Goal: Information Seeking & Learning: Learn about a topic

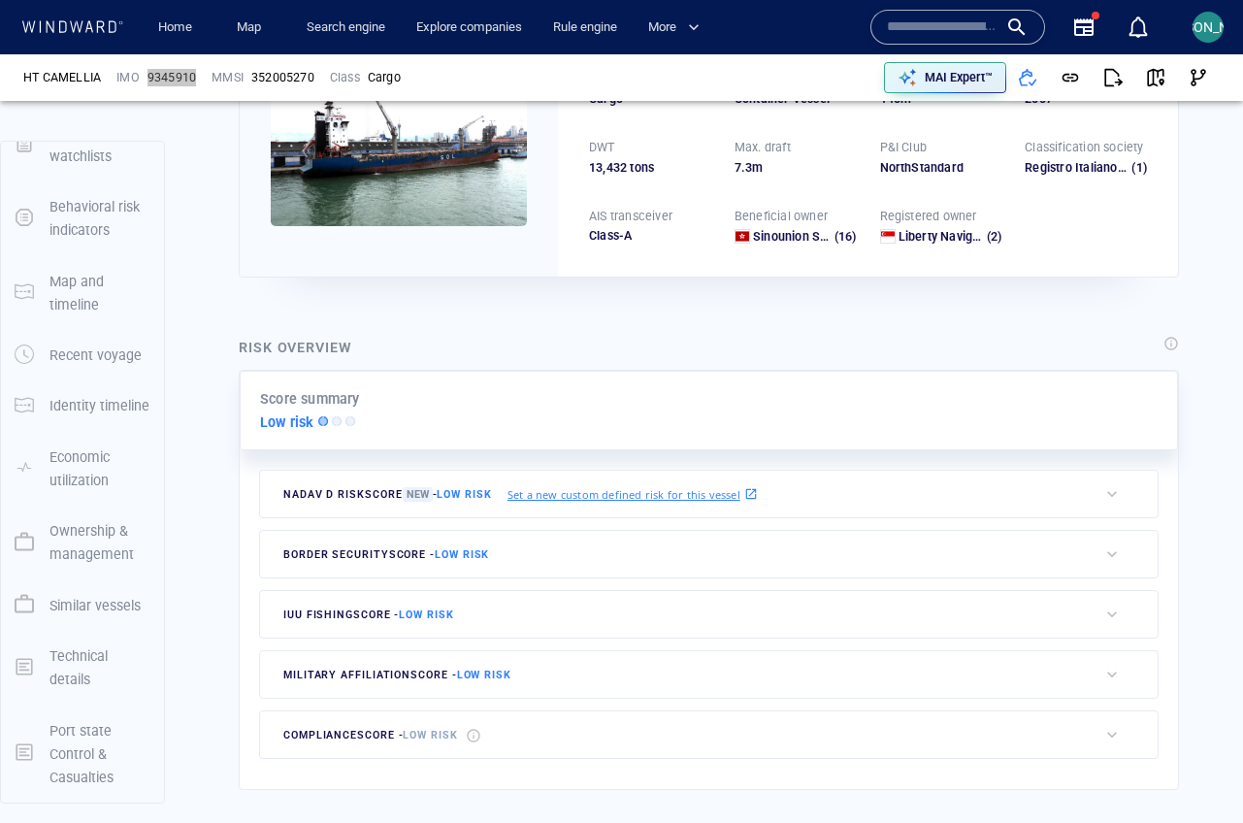
scroll to position [50, 0]
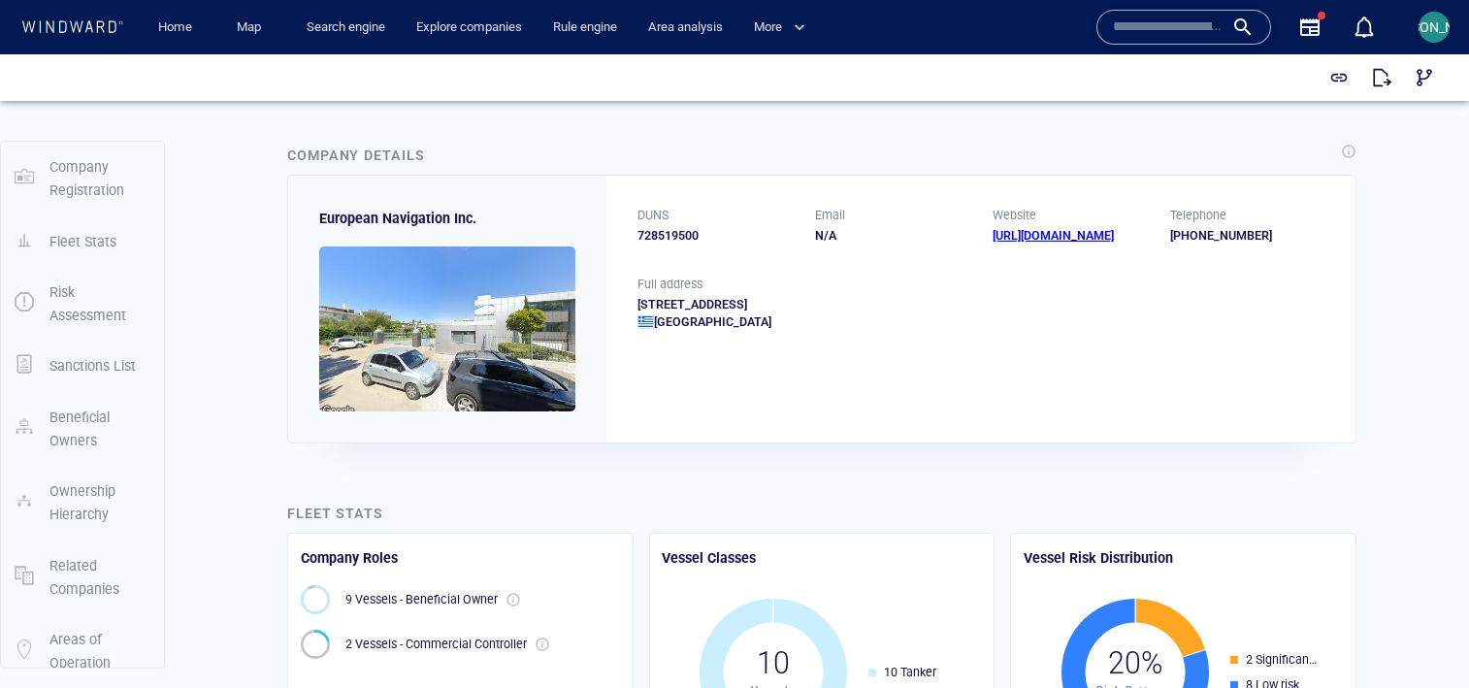
scroll to position [147, 0]
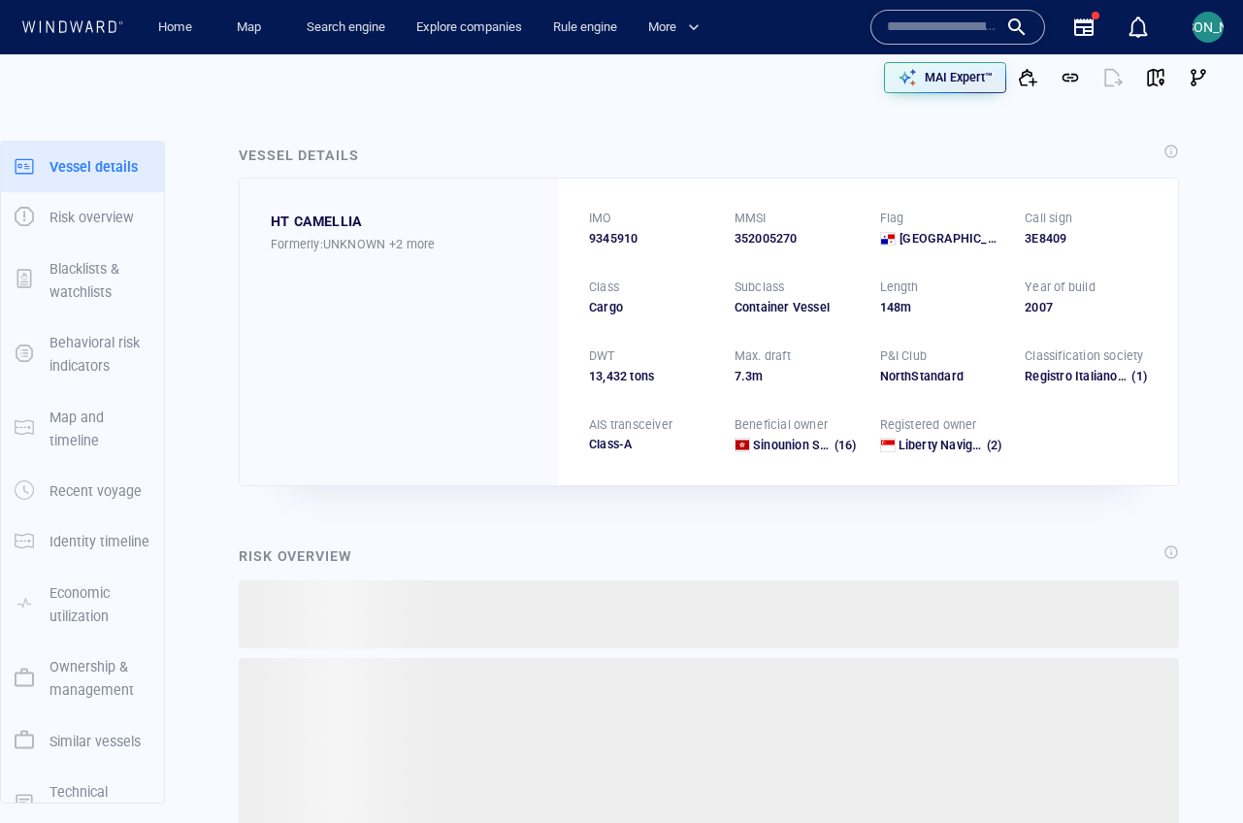
click at [924, 24] on input "text" at bounding box center [942, 27] width 111 height 29
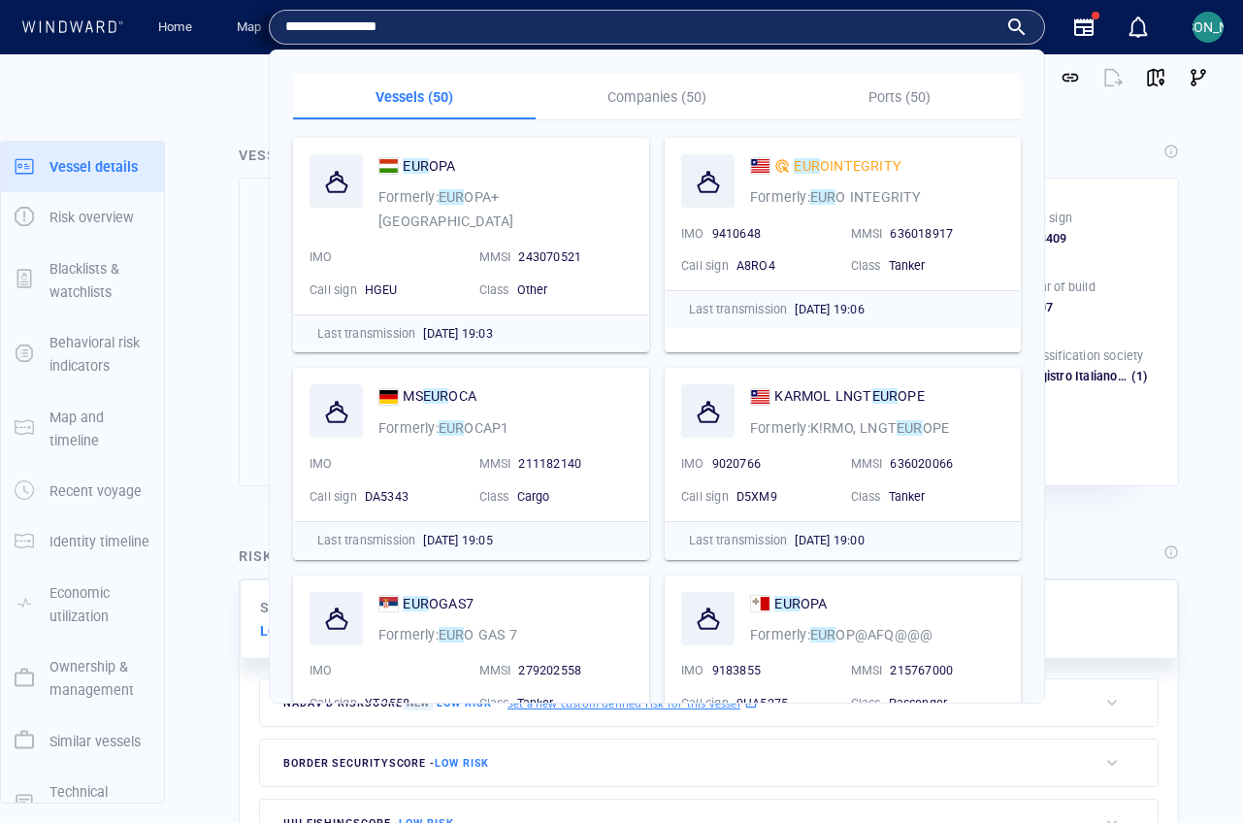
type input "**********"
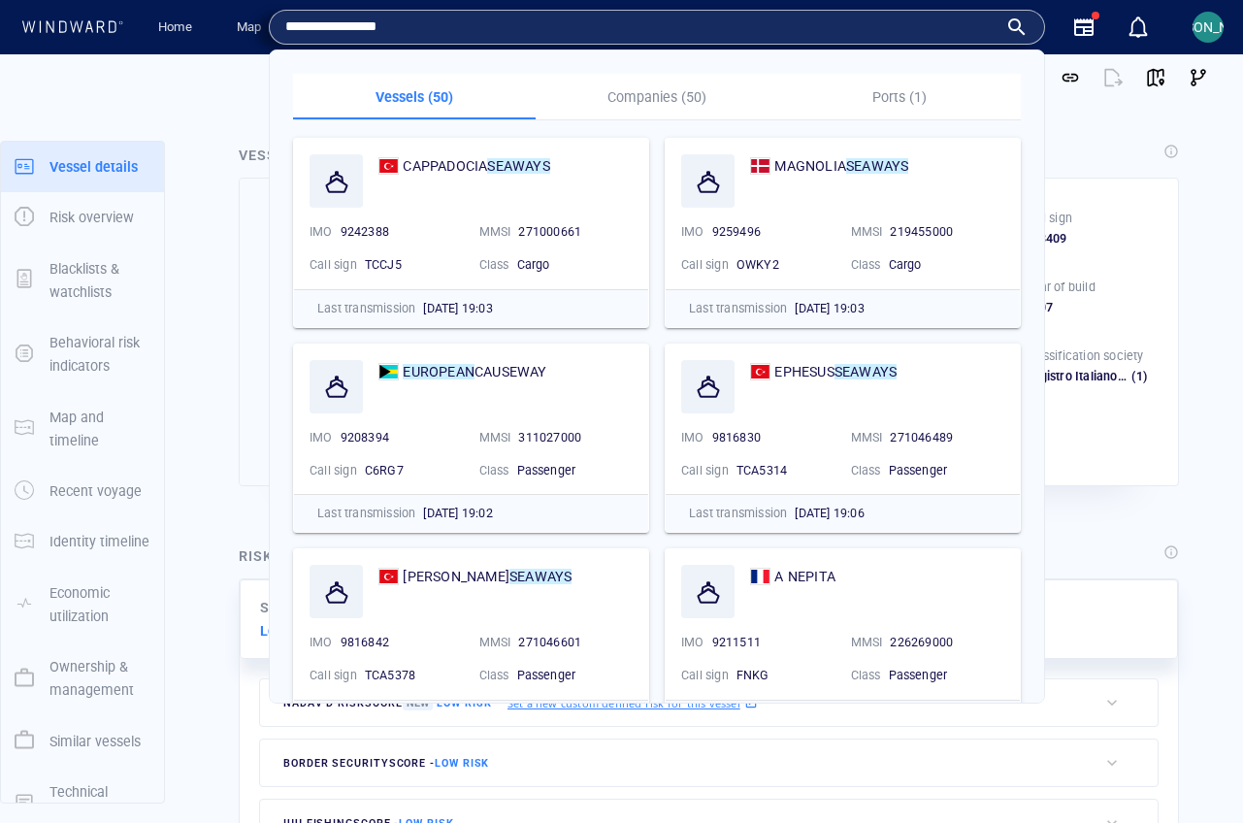
click at [610, 99] on p "Companies (50)" at bounding box center [656, 96] width 219 height 23
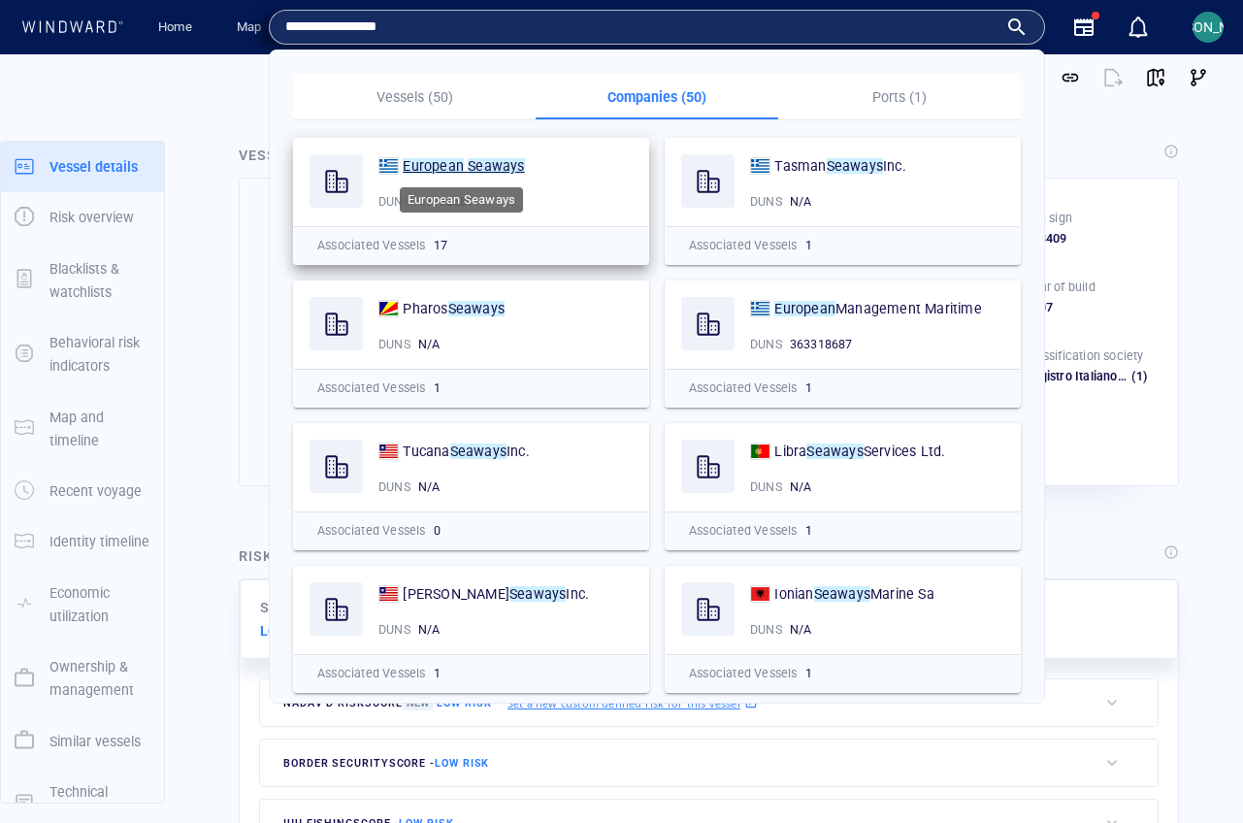
click at [450, 167] on mark "European" at bounding box center [433, 166] width 61 height 16
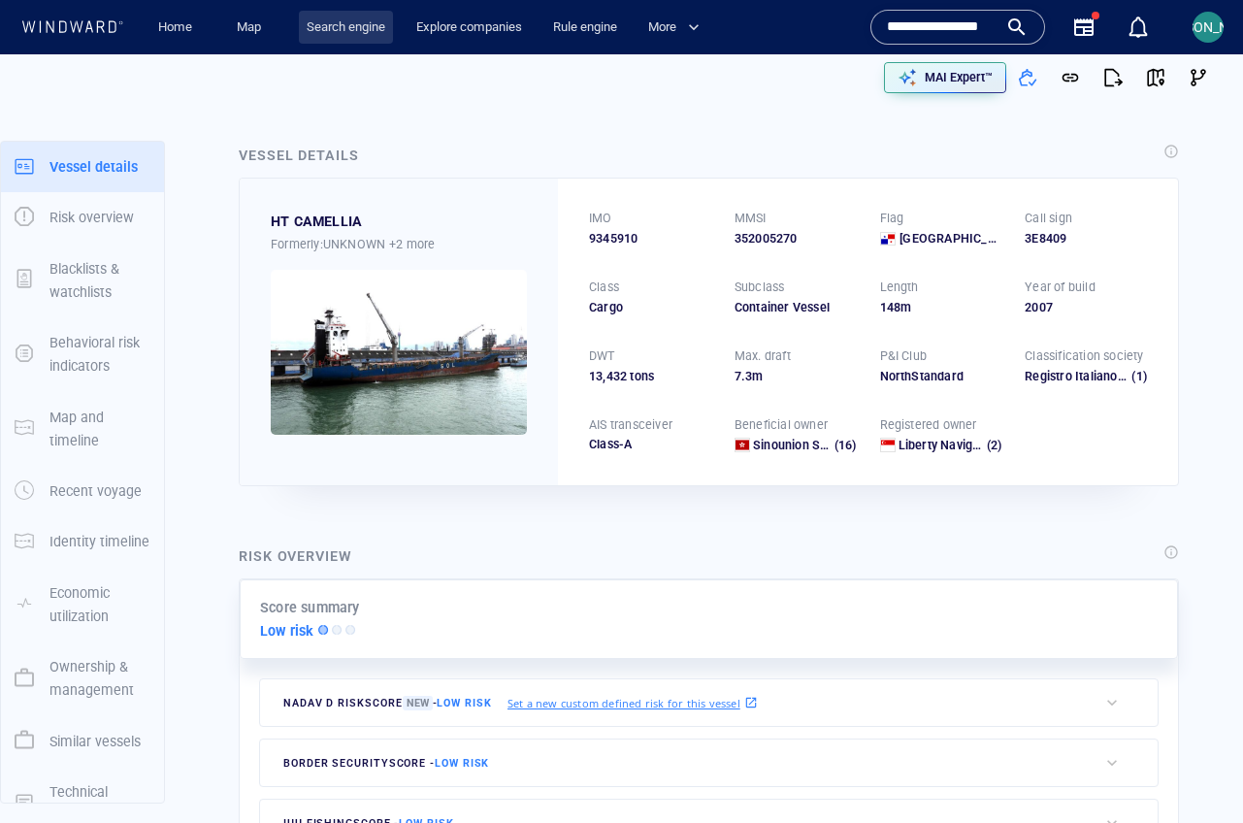
click at [372, 27] on link "Search engine" at bounding box center [346, 28] width 94 height 34
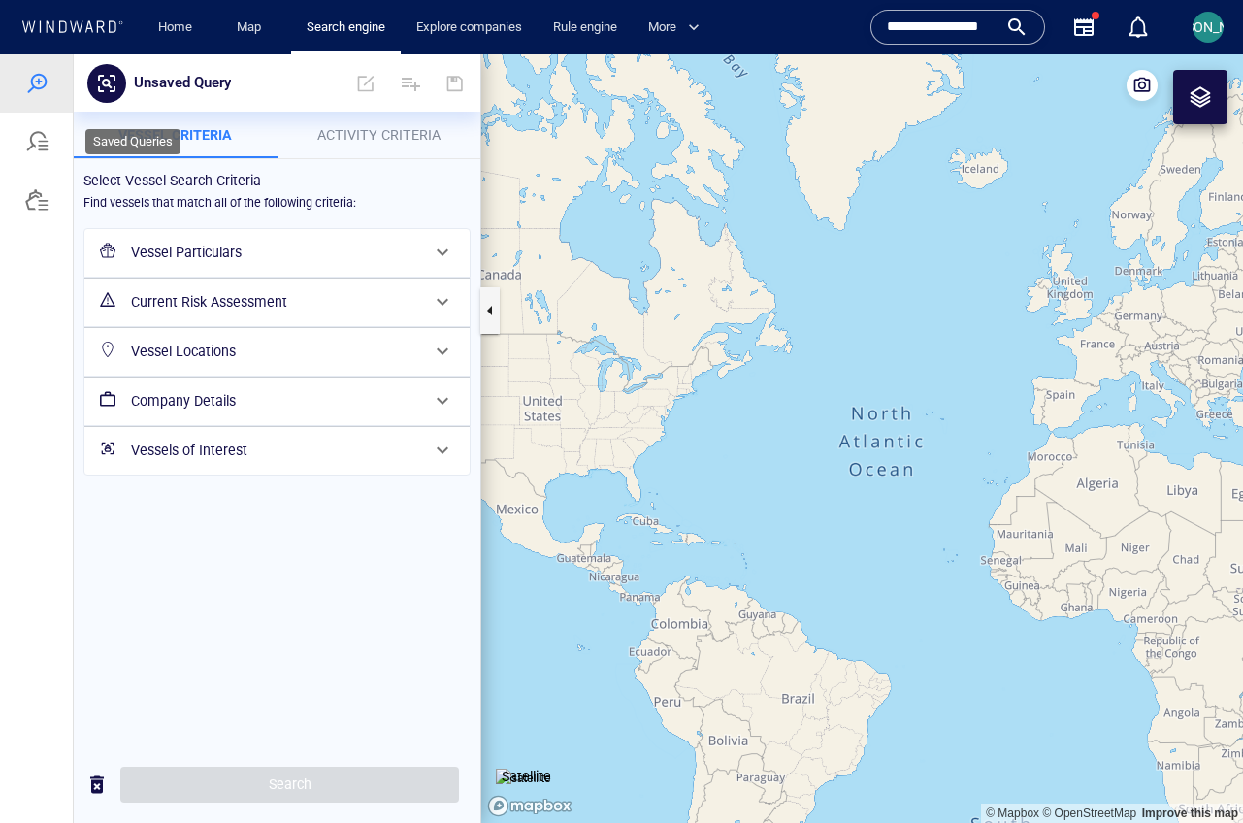
click at [36, 138] on div at bounding box center [36, 141] width 23 height 23
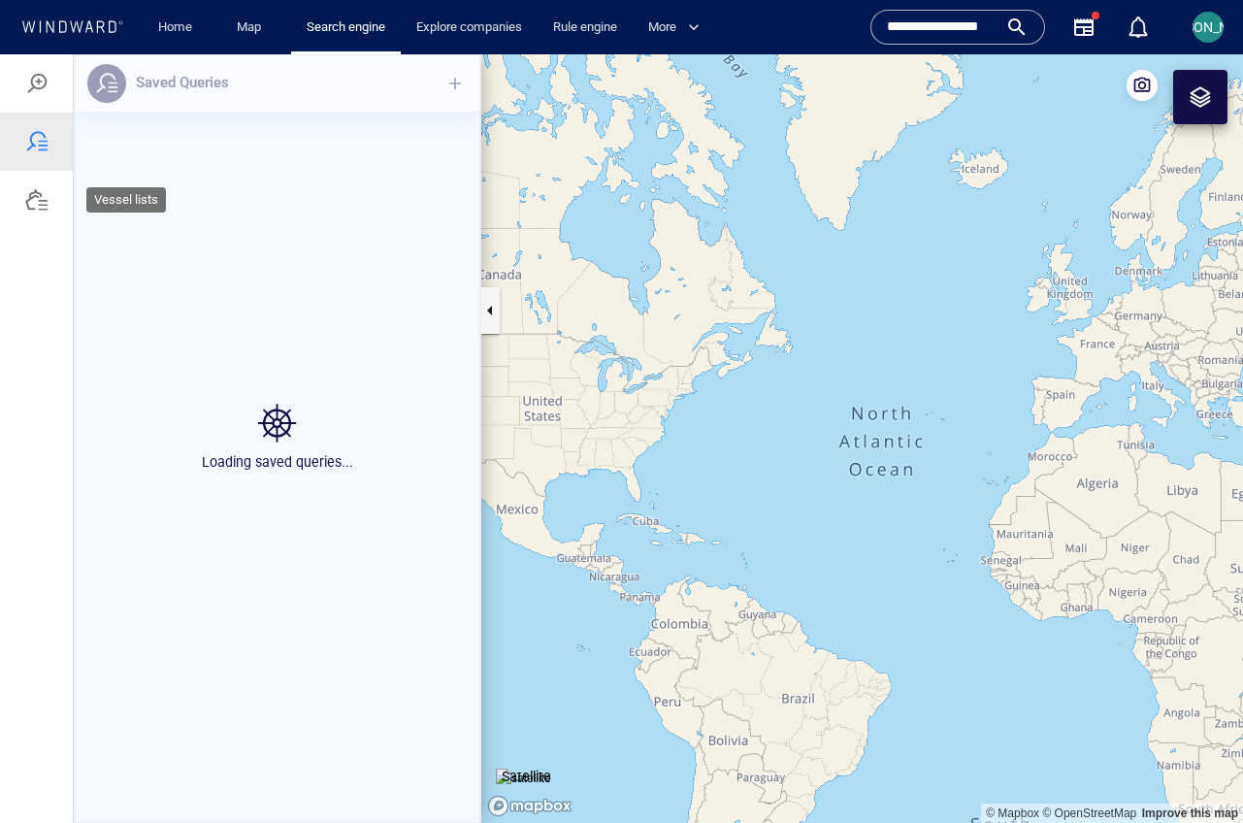
click at [29, 203] on div at bounding box center [36, 199] width 23 height 23
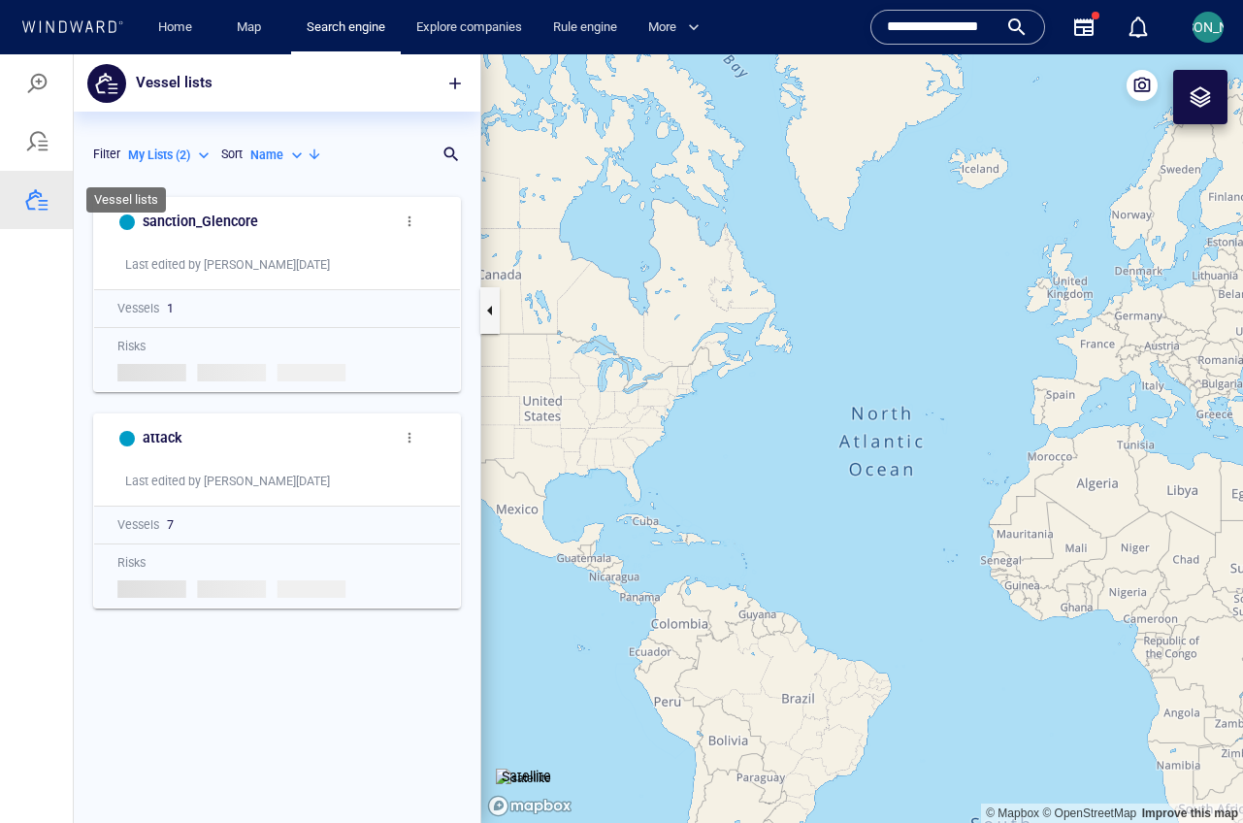
scroll to position [621, 392]
click at [458, 77] on span "button" at bounding box center [454, 83] width 19 height 19
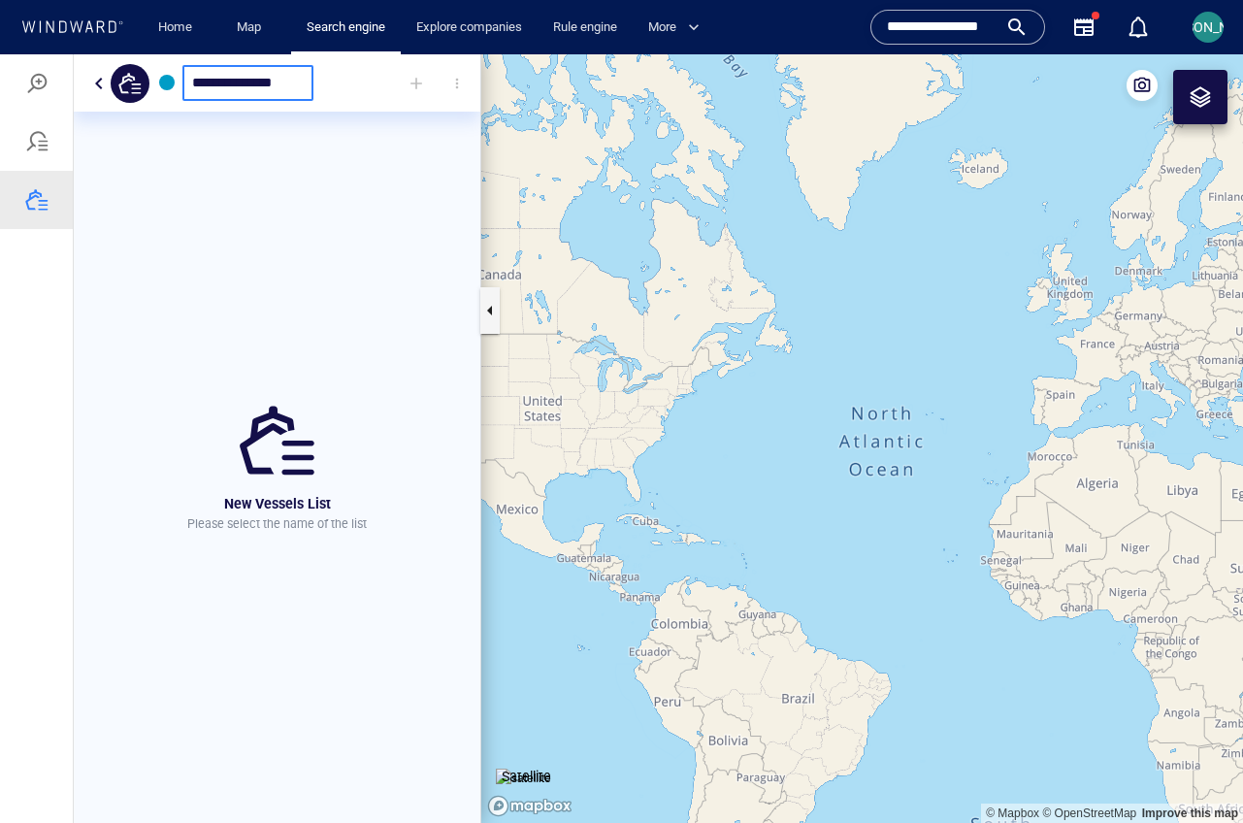
type input "**********"
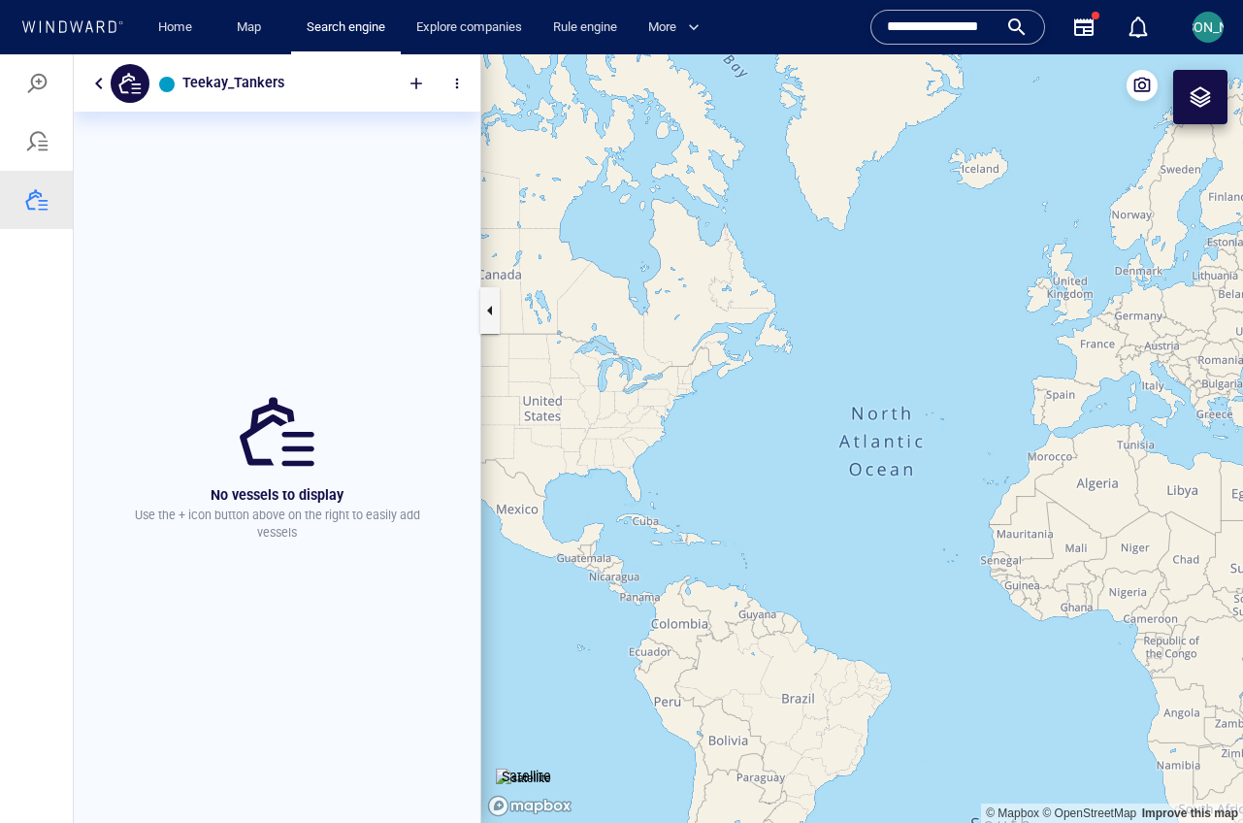
click at [413, 82] on div at bounding box center [416, 83] width 43 height 43
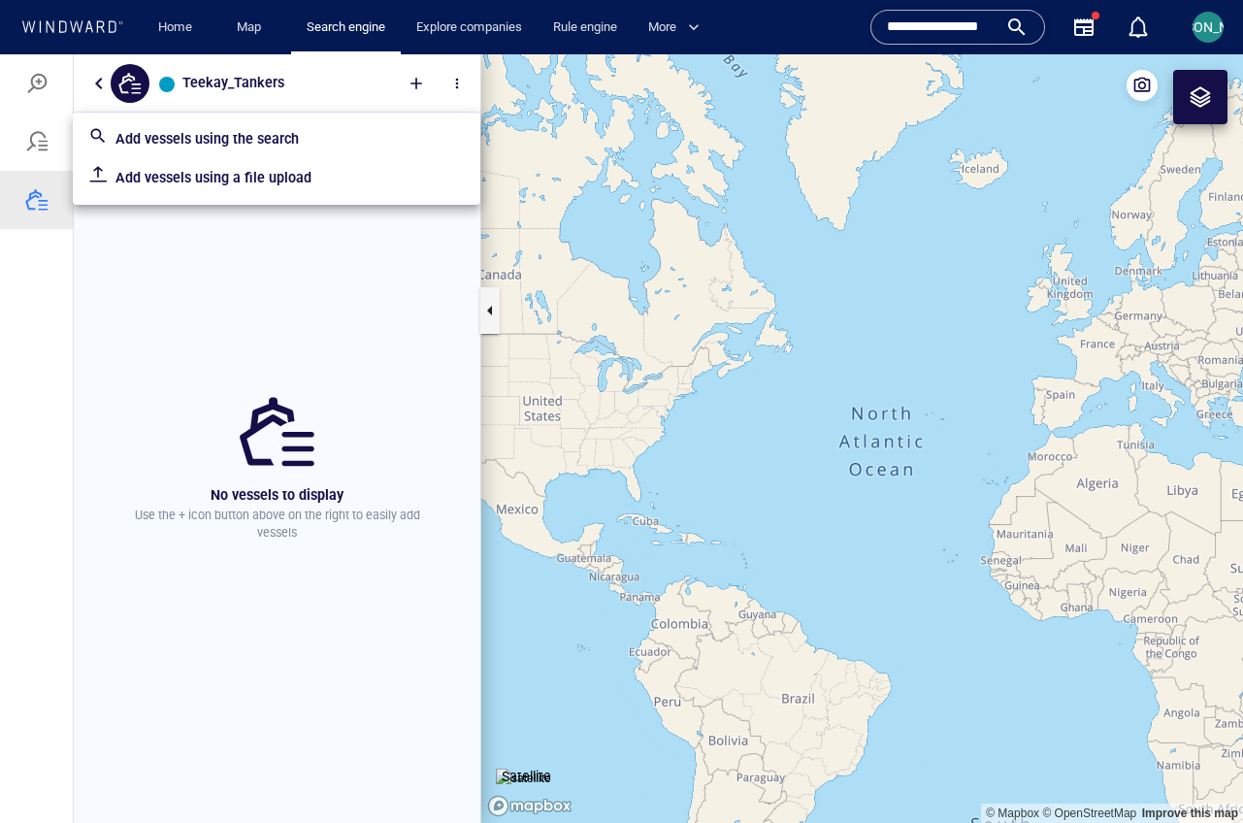
click at [181, 180] on p "Add vessels using a file upload" at bounding box center [289, 177] width 349 height 23
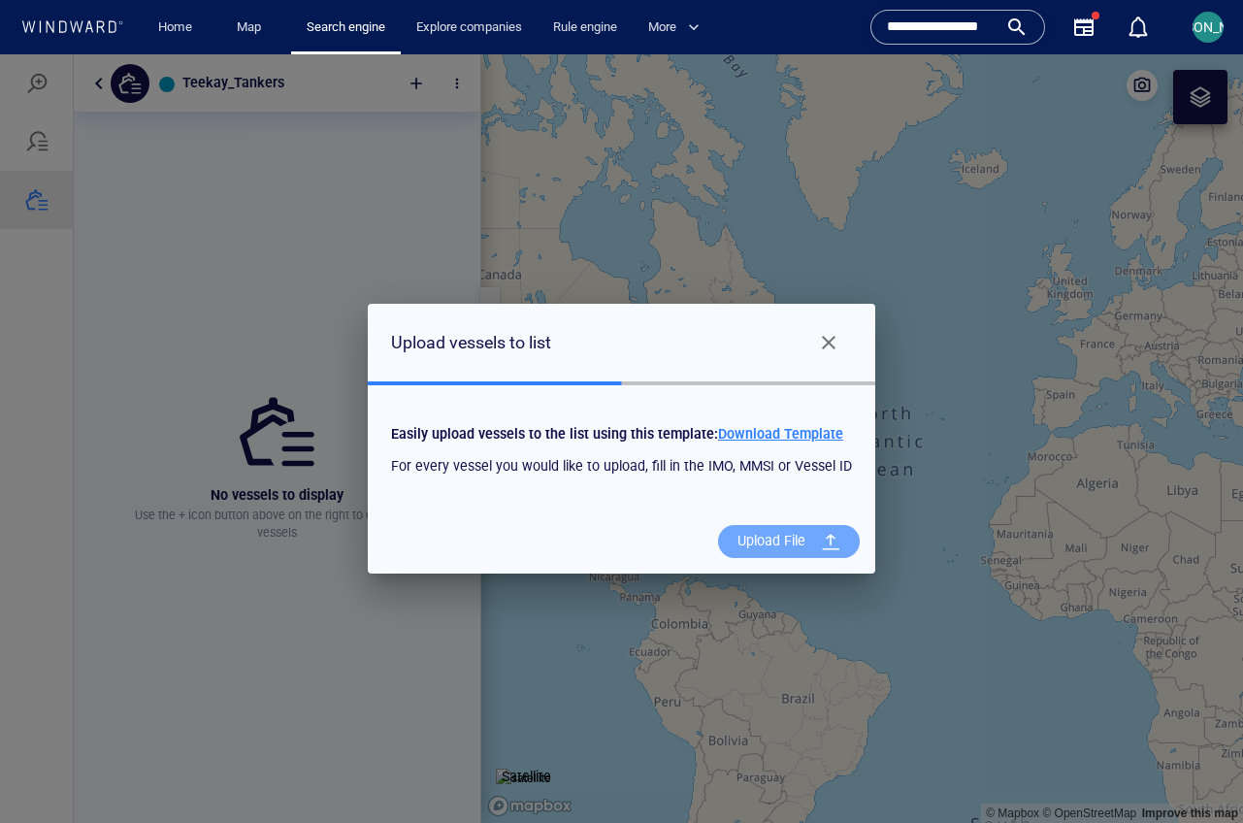
click at [771, 537] on div "Upload File" at bounding box center [771, 541] width 83 height 40
click at [0, 54] on input "Upload File" at bounding box center [0, 54] width 0 height 0
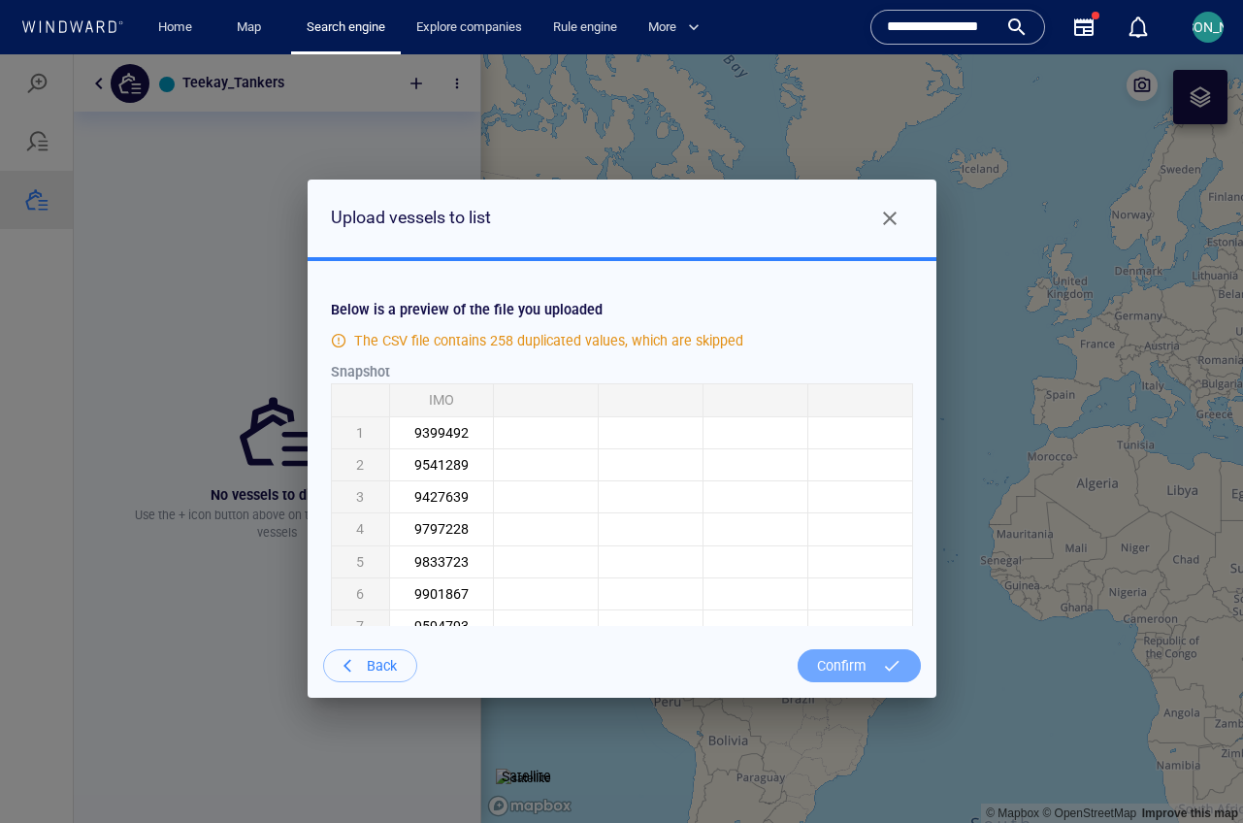
click at [870, 662] on div "Confirm" at bounding box center [841, 666] width 65 height 40
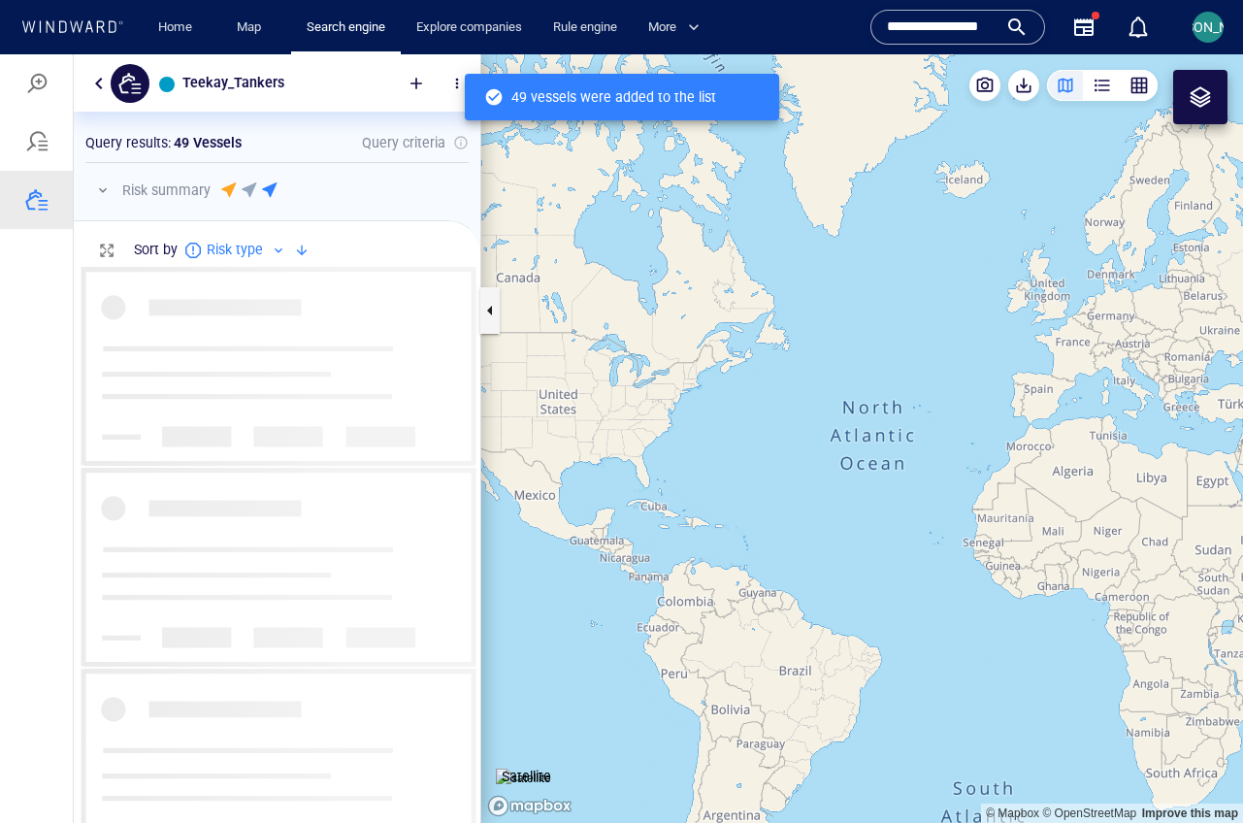
scroll to position [542, 392]
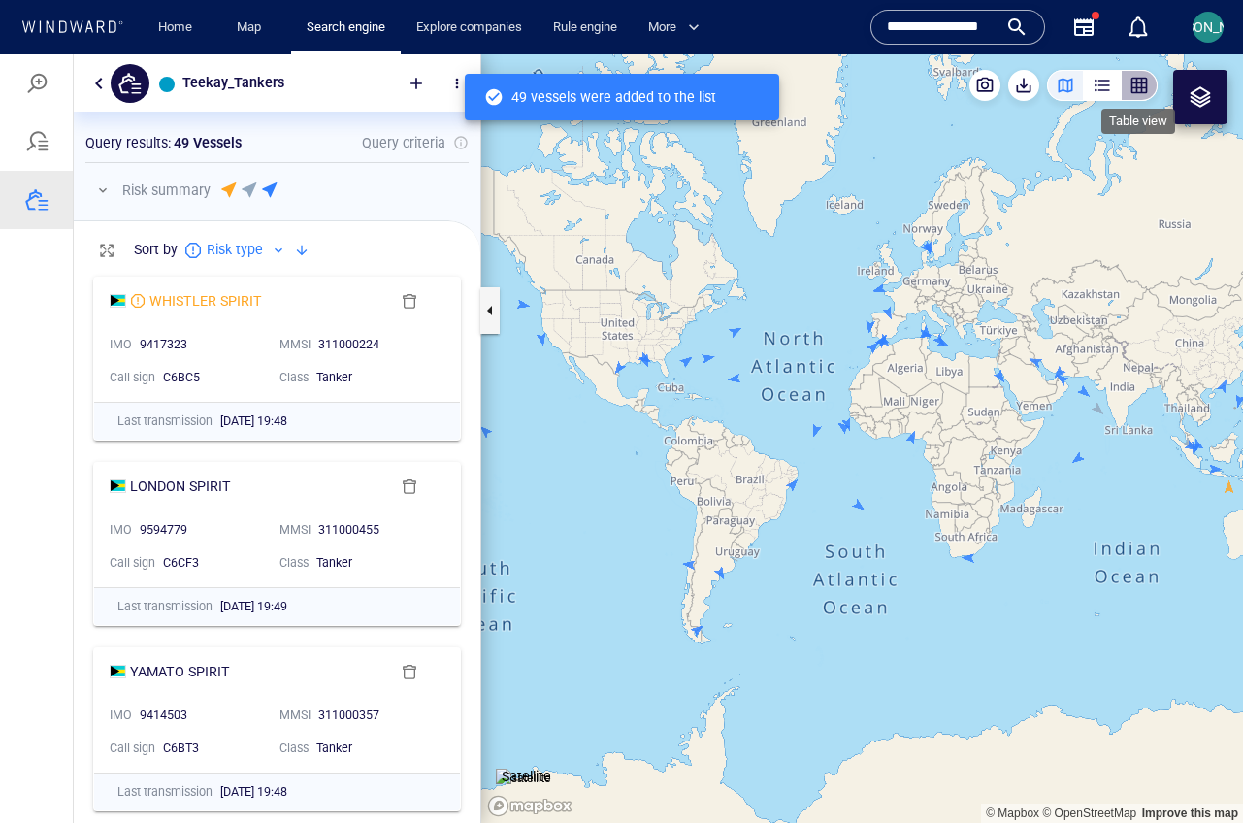
click at [1139, 86] on div "button" at bounding box center [1139, 85] width 19 height 19
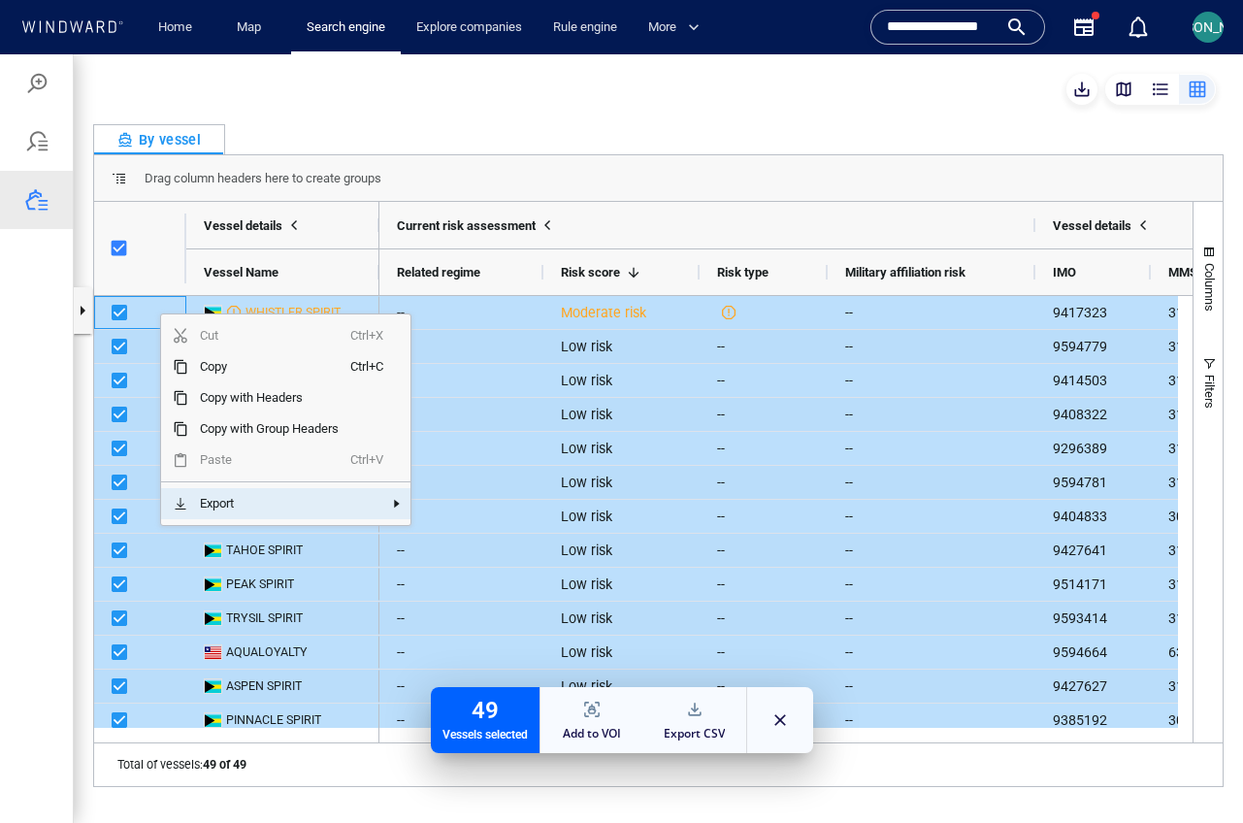
click at [282, 496] on span "Export" at bounding box center [269, 503] width 162 height 31
click at [512, 541] on span "Excel Export" at bounding box center [500, 541] width 93 height 31
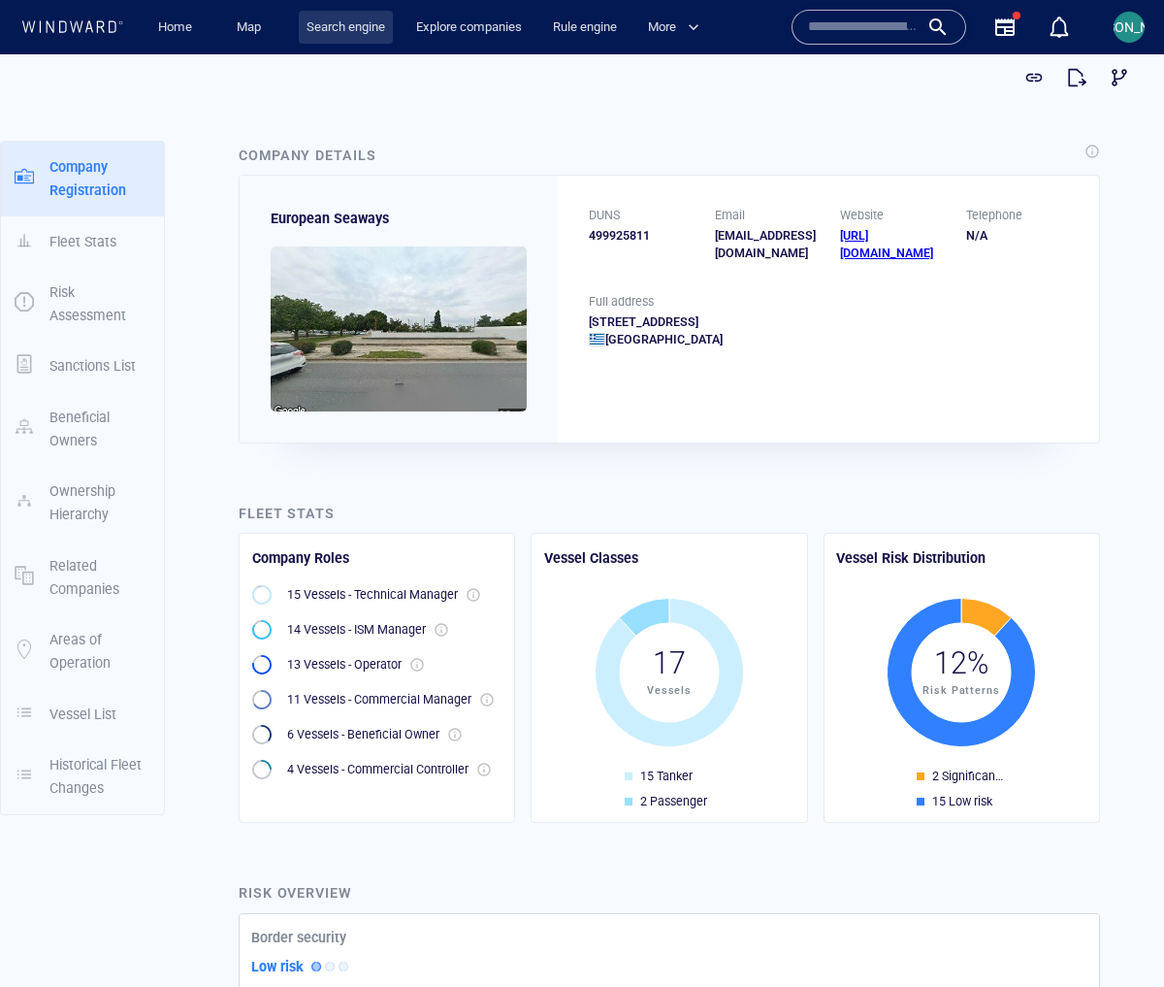
click at [340, 26] on link "Search engine" at bounding box center [346, 28] width 94 height 34
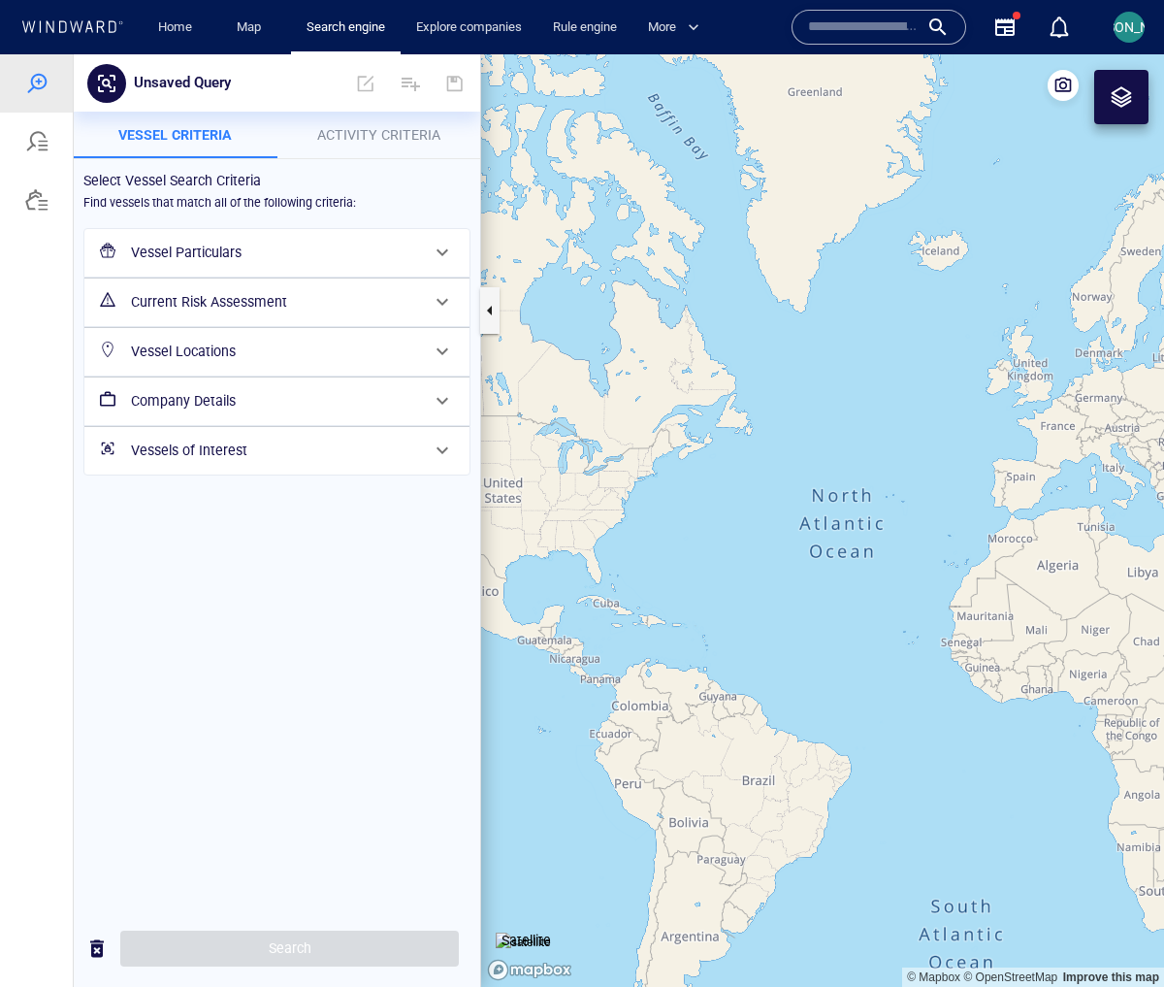
click at [47, 147] on div at bounding box center [36, 141] width 23 height 23
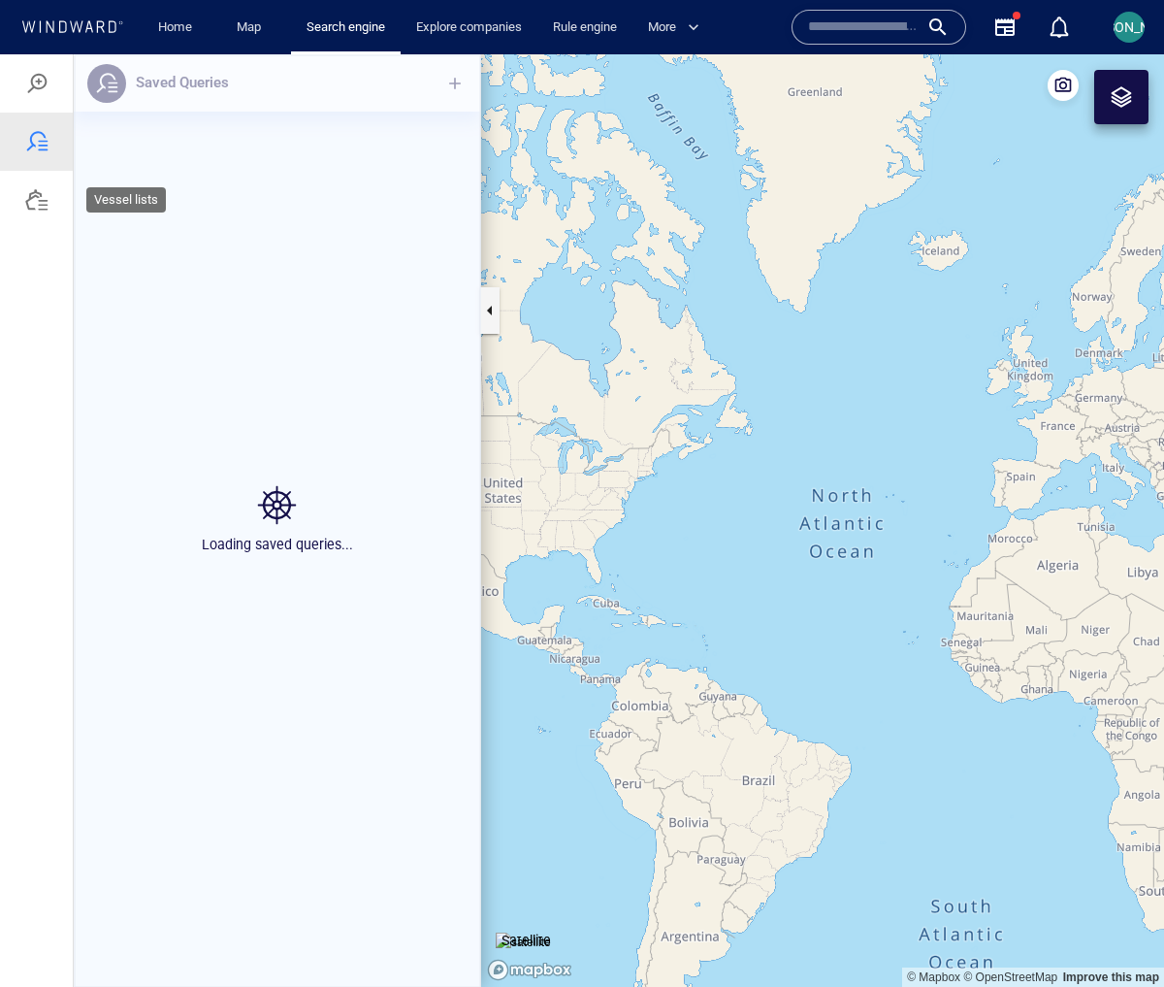
click at [49, 204] on div at bounding box center [36, 200] width 73 height 58
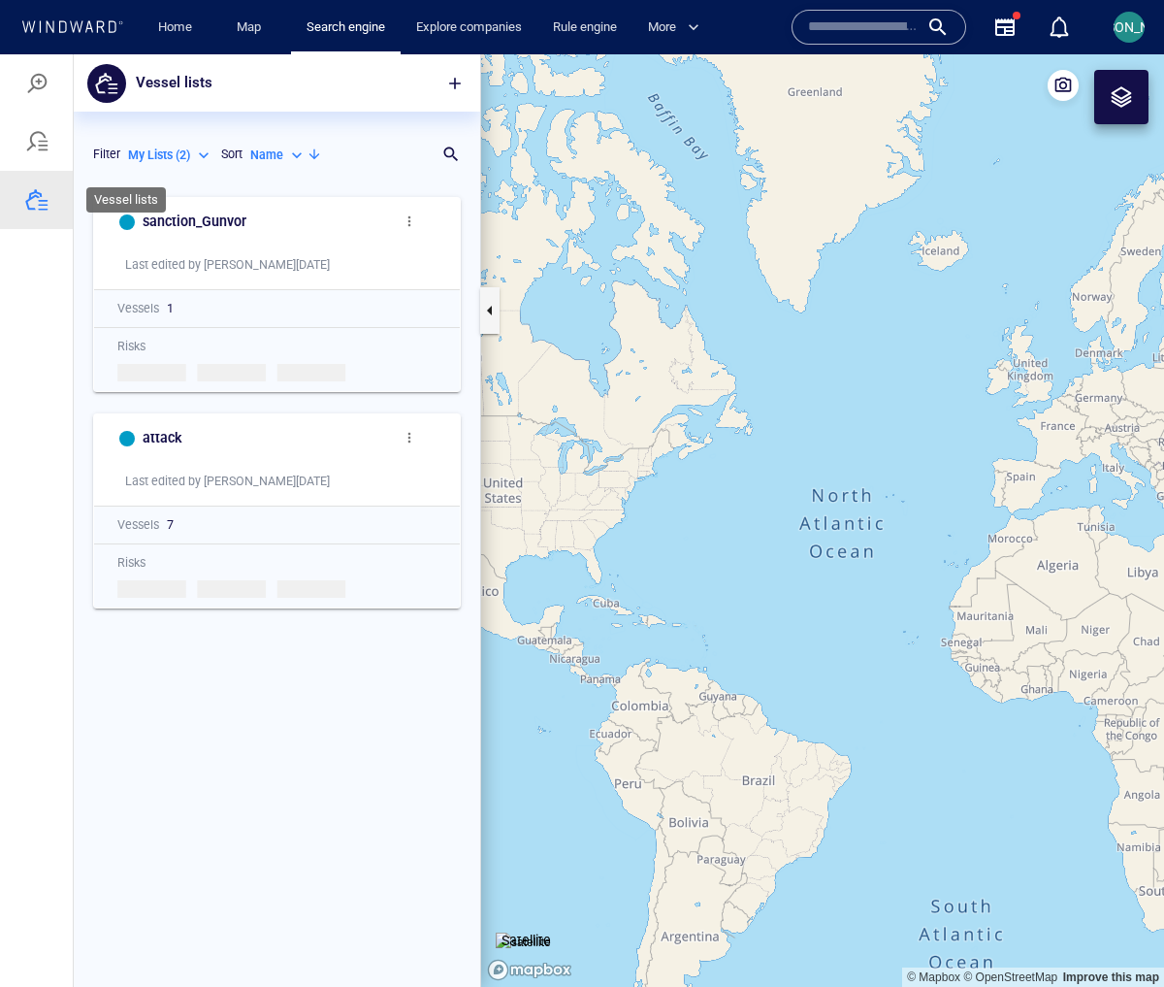
scroll to position [785, 392]
click at [46, 175] on div at bounding box center [36, 200] width 73 height 58
click at [49, 149] on div at bounding box center [36, 142] width 73 height 58
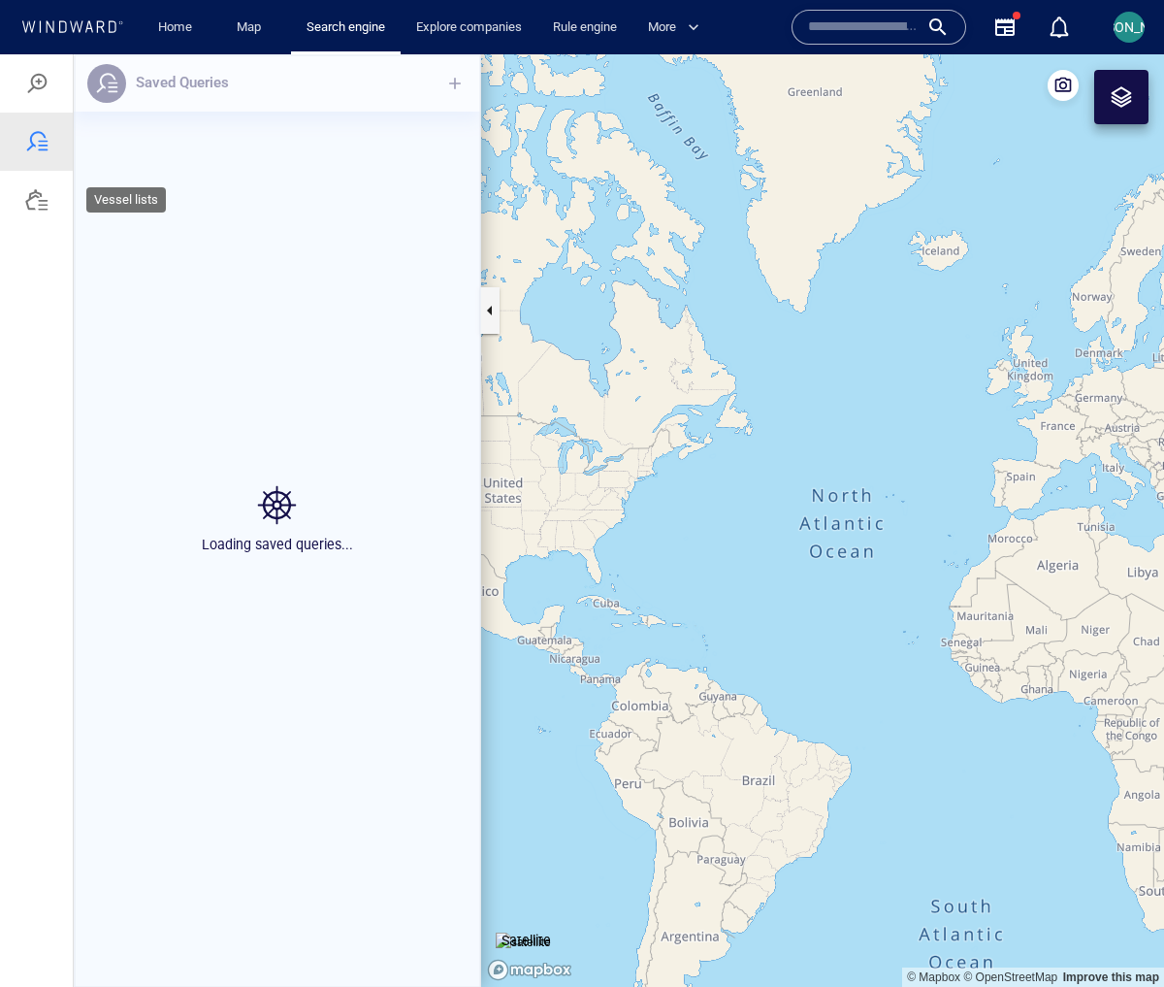
click at [32, 213] on div at bounding box center [36, 200] width 73 height 58
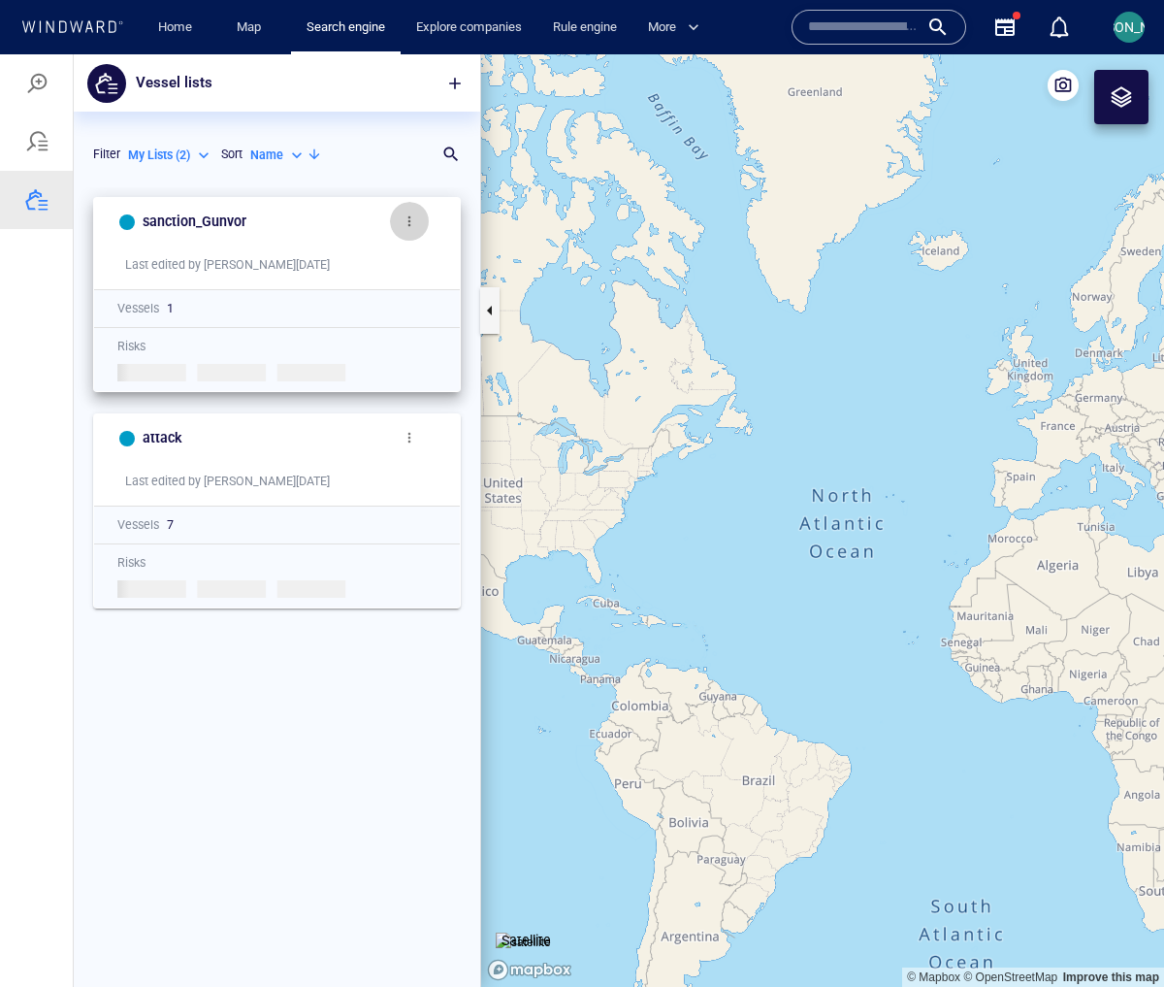
click at [405, 213] on span "button" at bounding box center [410, 221] width 16 height 16
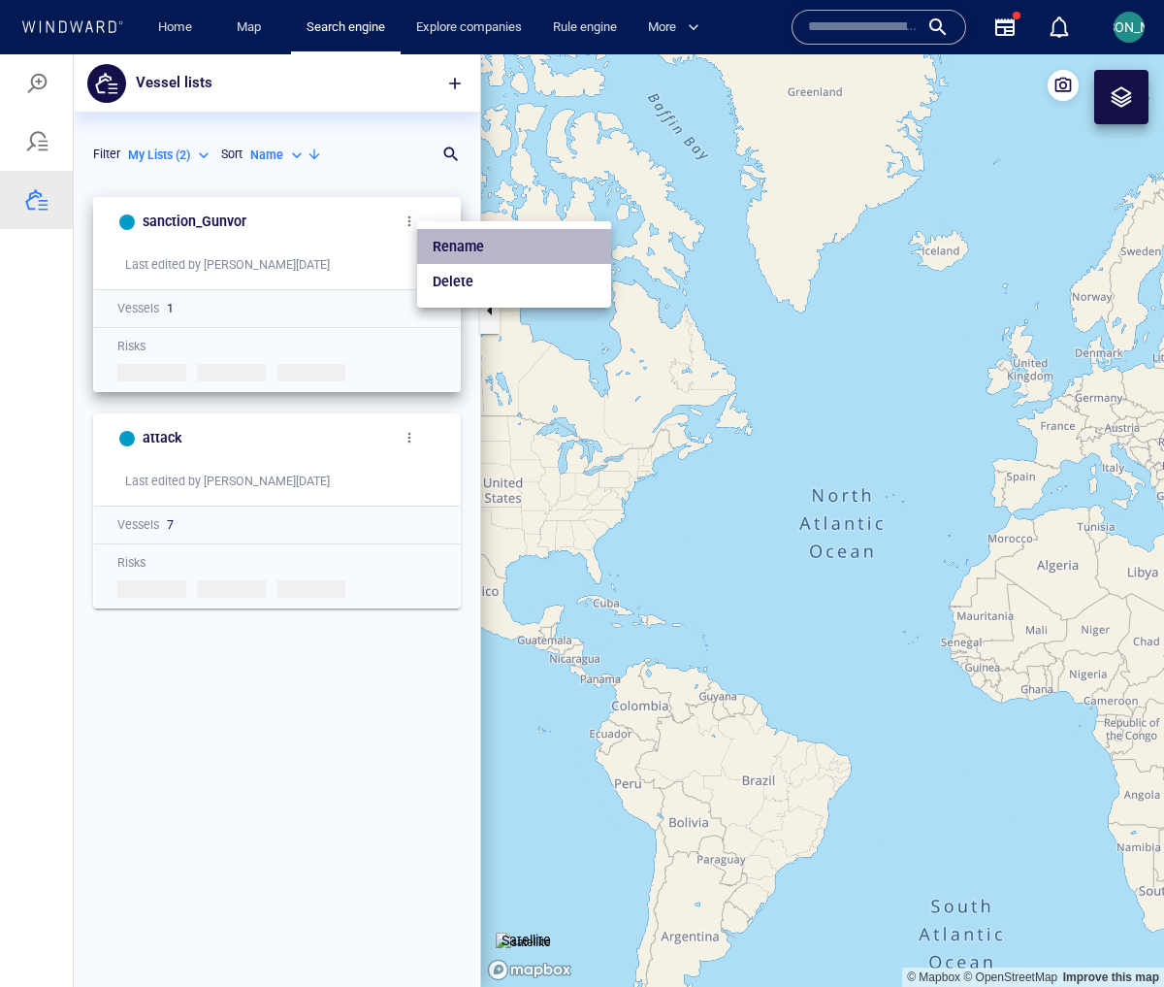
click at [456, 253] on p "Rename" at bounding box center [458, 246] width 51 height 23
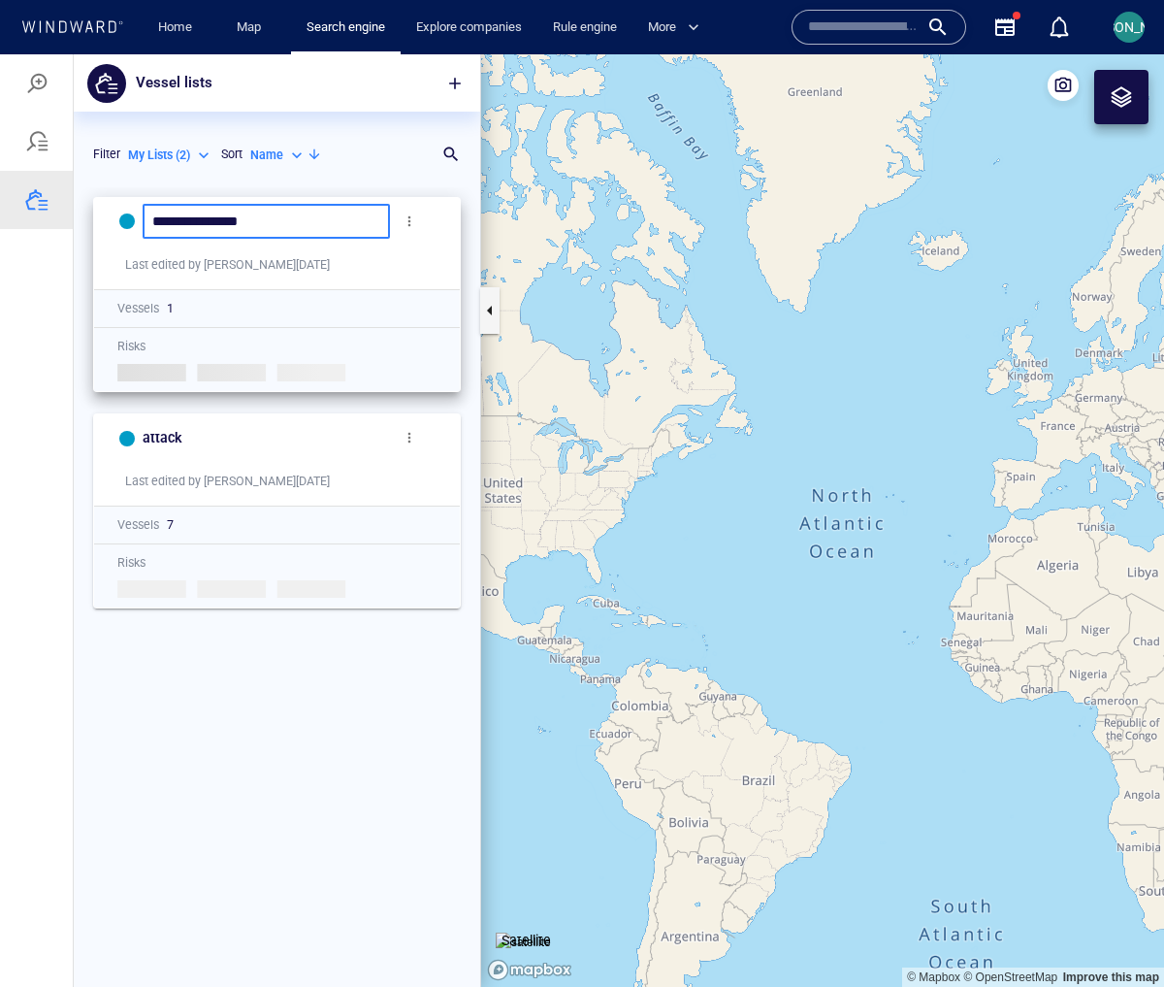
drag, startPoint x: 279, startPoint y: 222, endPoint x: 220, endPoint y: 221, distance: 58.2
click at [220, 221] on input "**********" at bounding box center [266, 221] width 228 height 16
type input "**********"
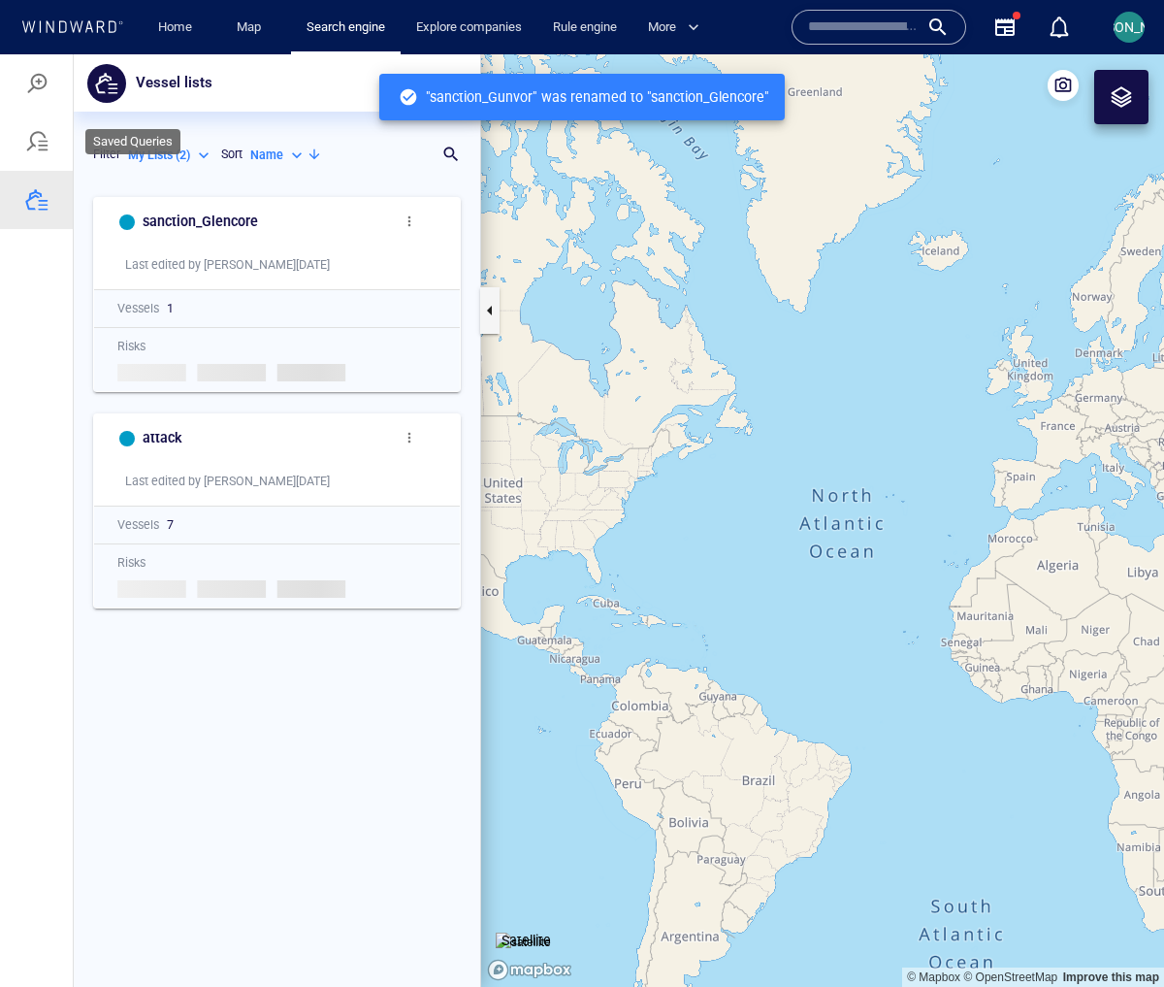
click at [39, 151] on div at bounding box center [36, 141] width 23 height 23
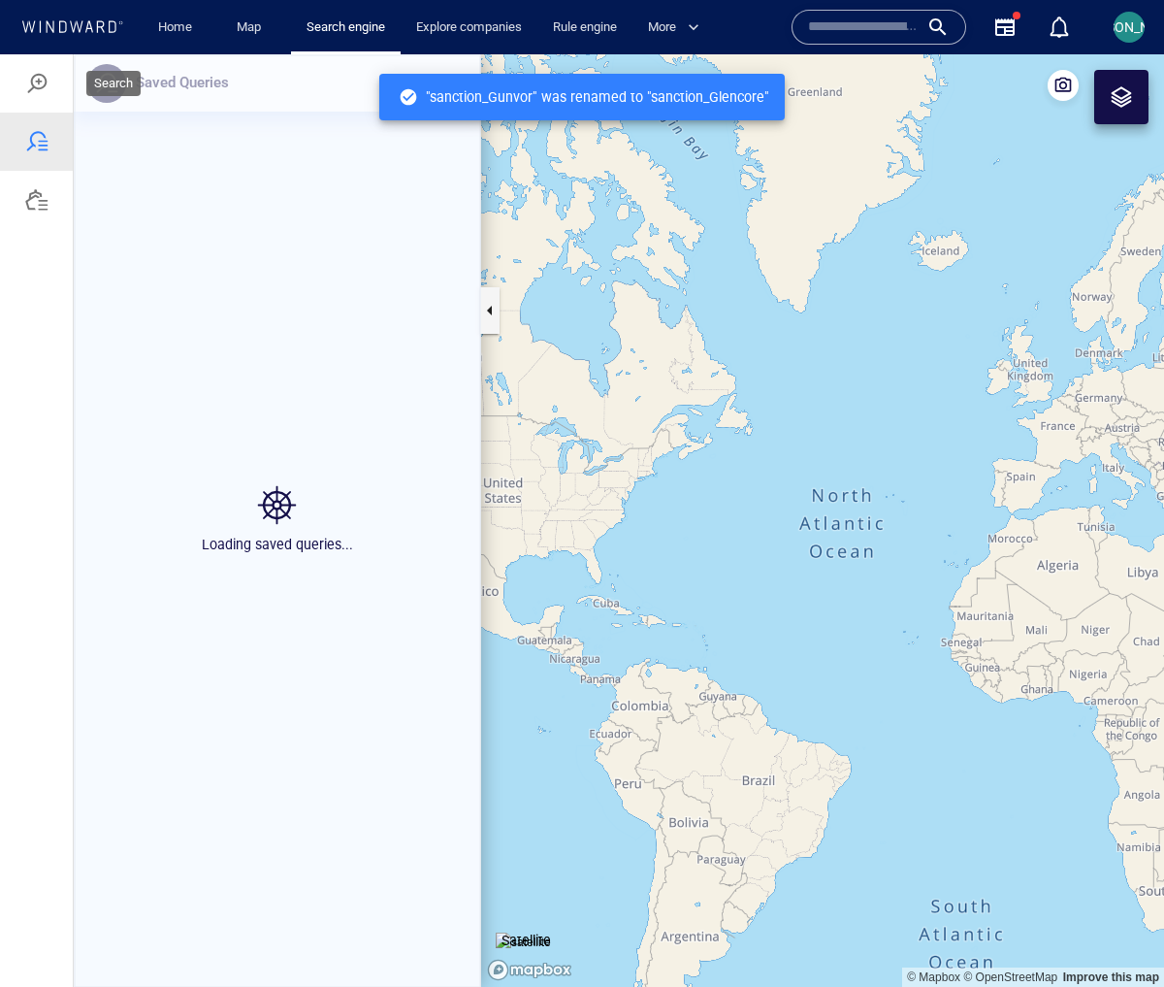
click at [37, 95] on div at bounding box center [36, 83] width 73 height 58
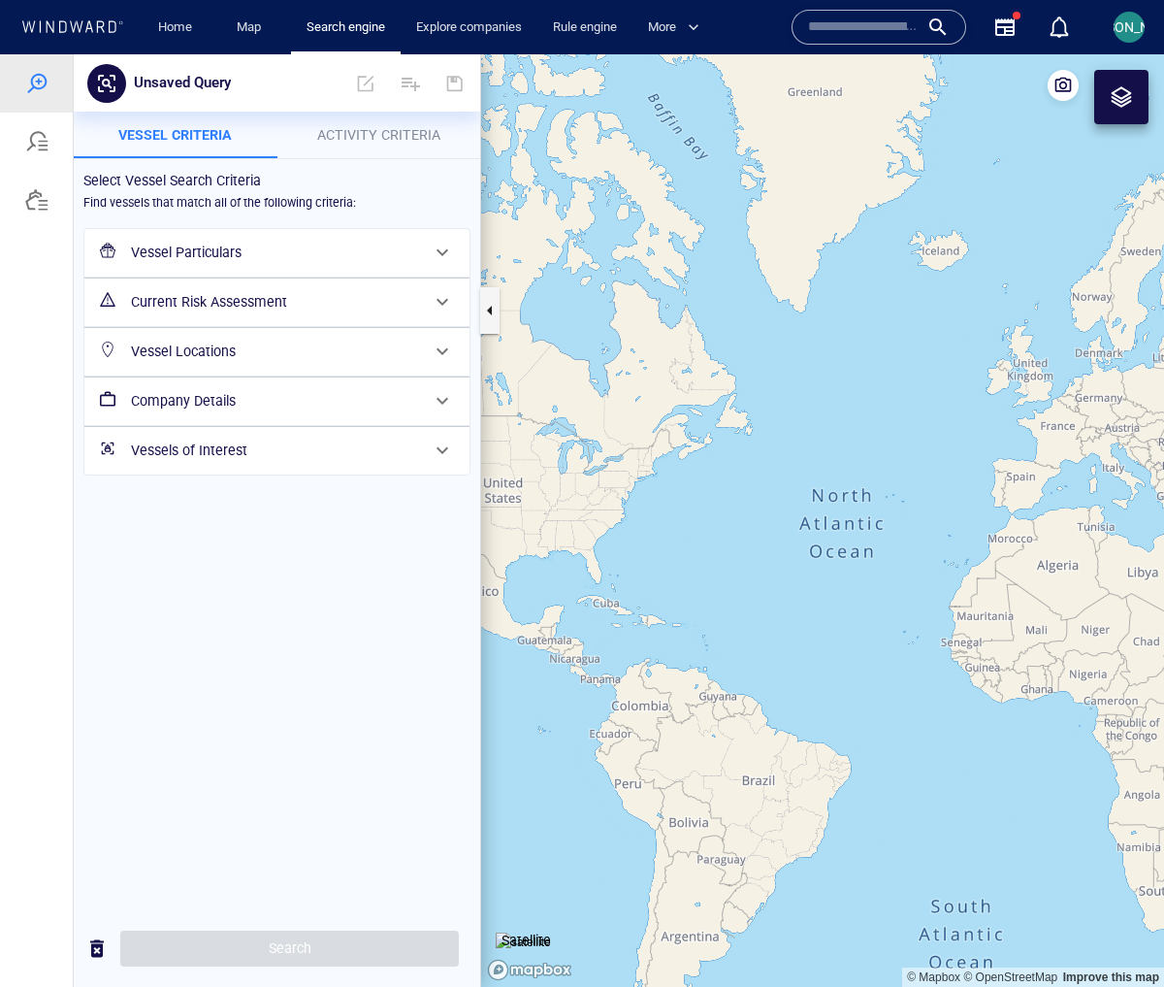
click at [199, 399] on h6 "Company Details" at bounding box center [275, 401] width 288 height 24
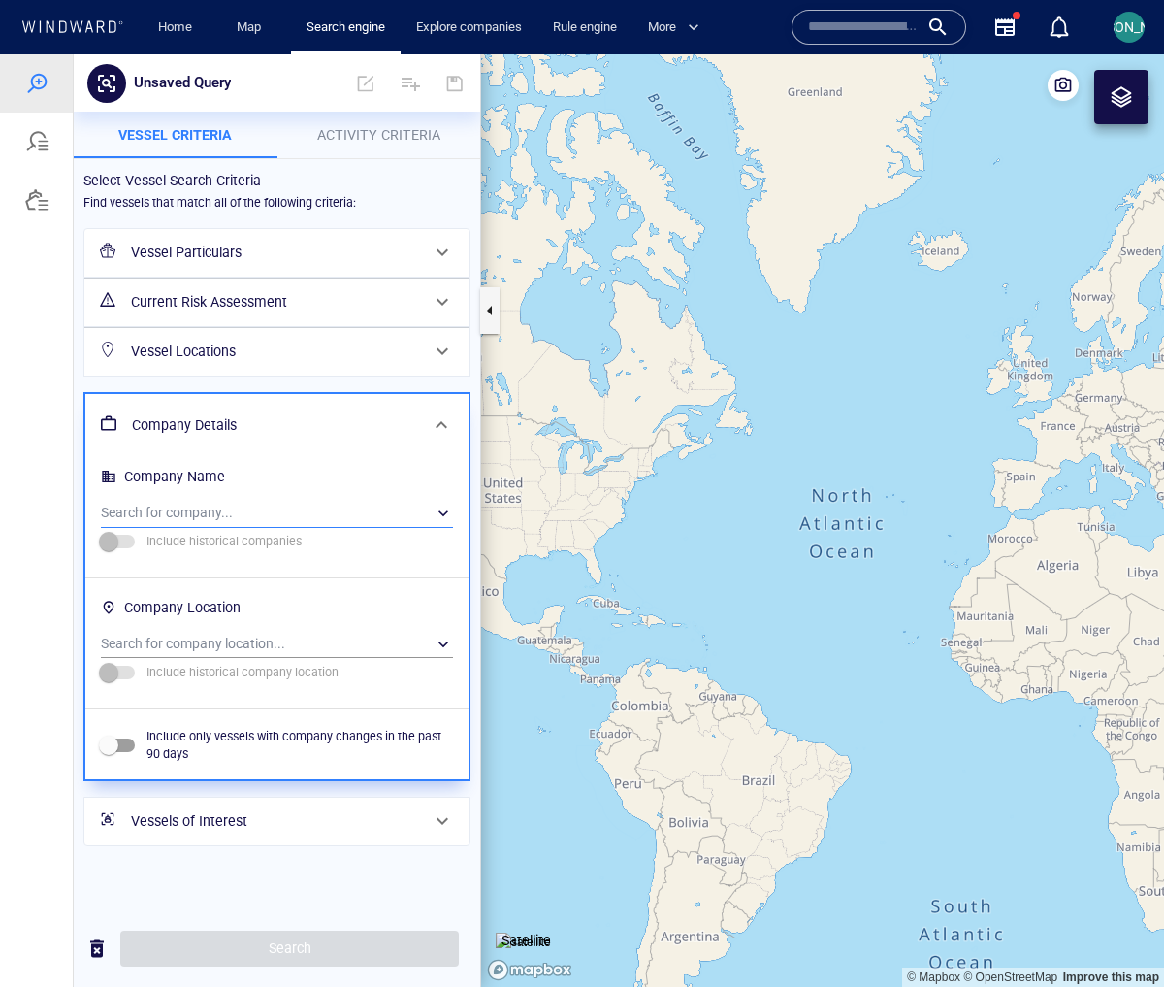
click at [185, 512] on div "​" at bounding box center [277, 513] width 352 height 29
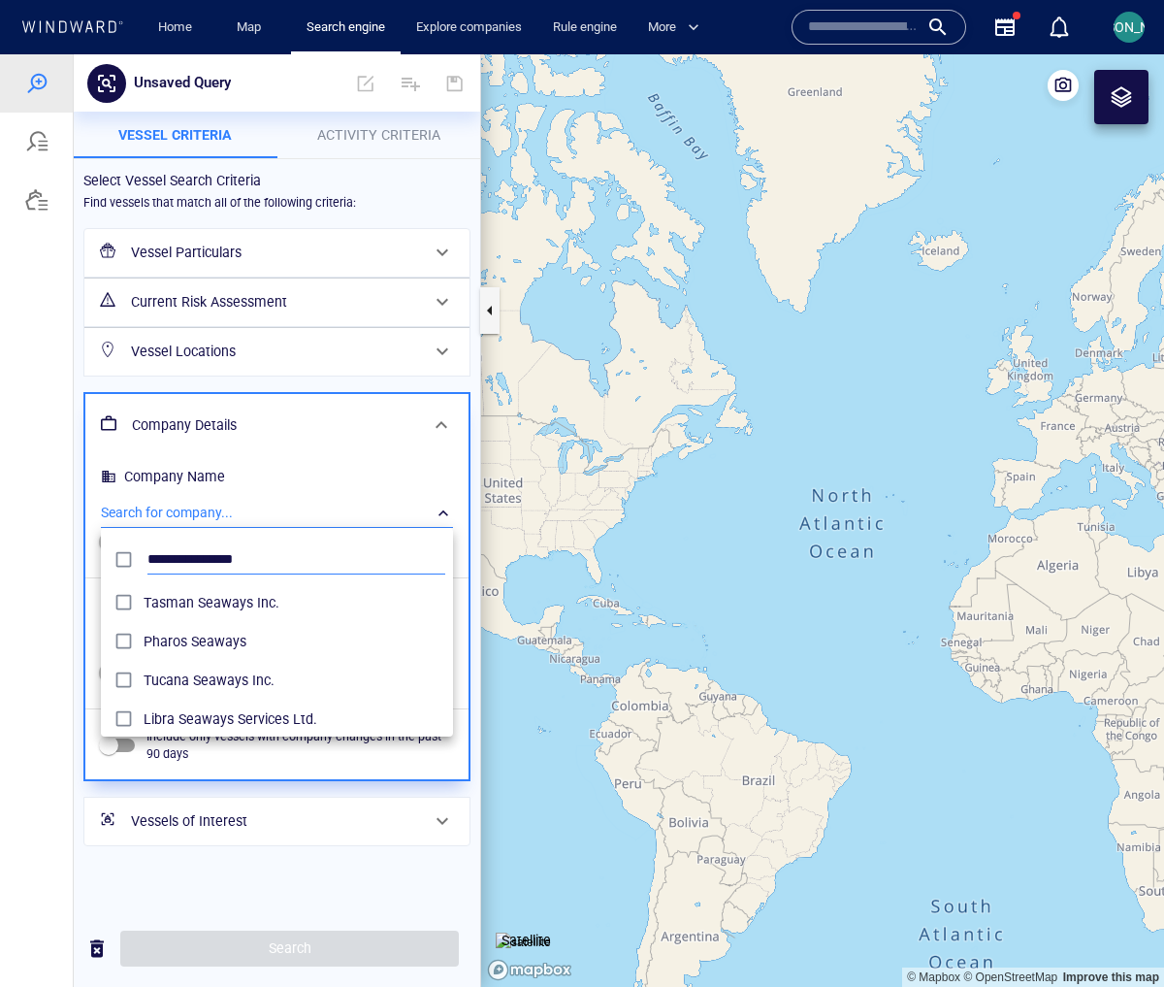
scroll to position [180, 338]
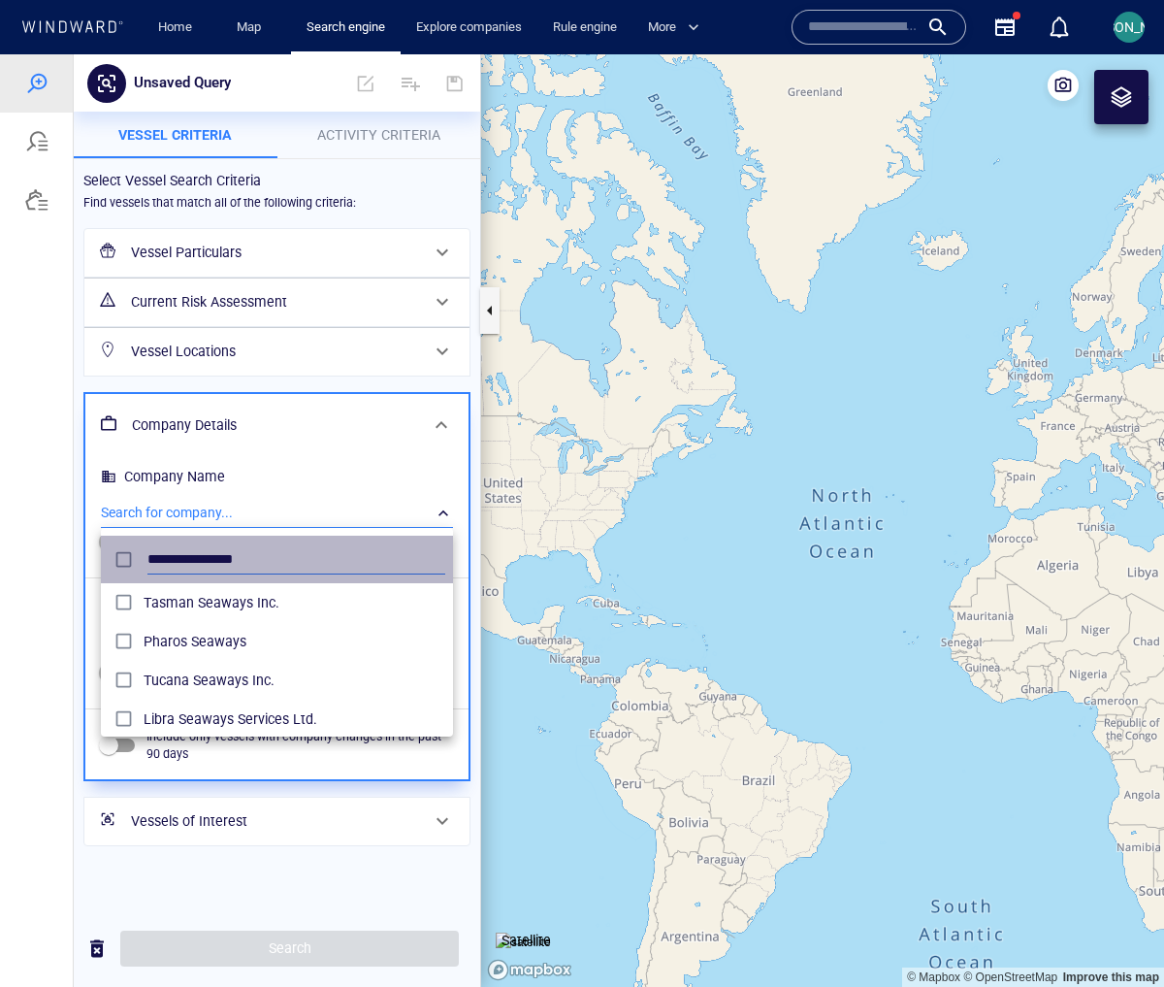
click at [191, 560] on input "**********" at bounding box center [297, 559] width 298 height 29
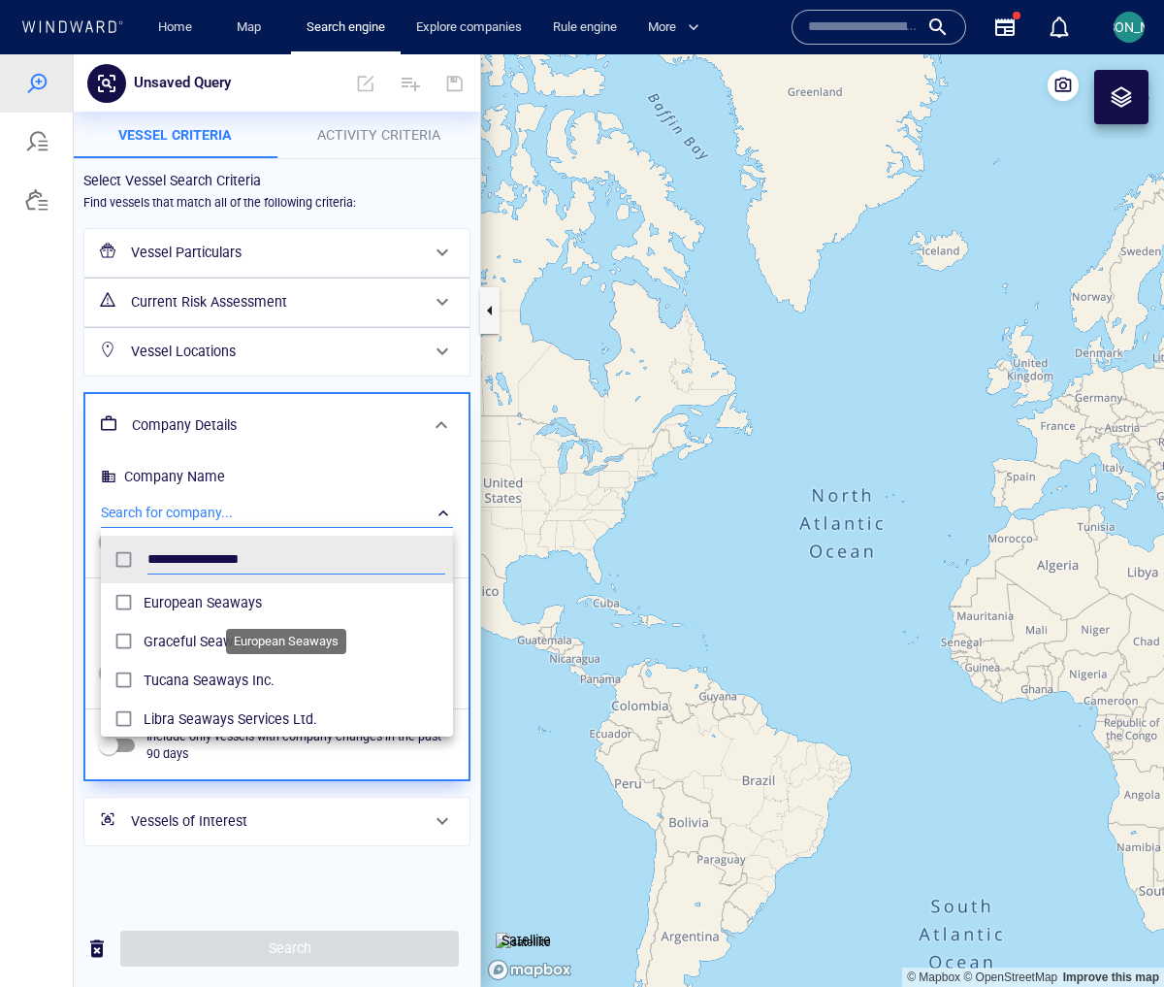
type input "**********"
click at [161, 609] on span "European Seaways" at bounding box center [295, 602] width 302 height 23
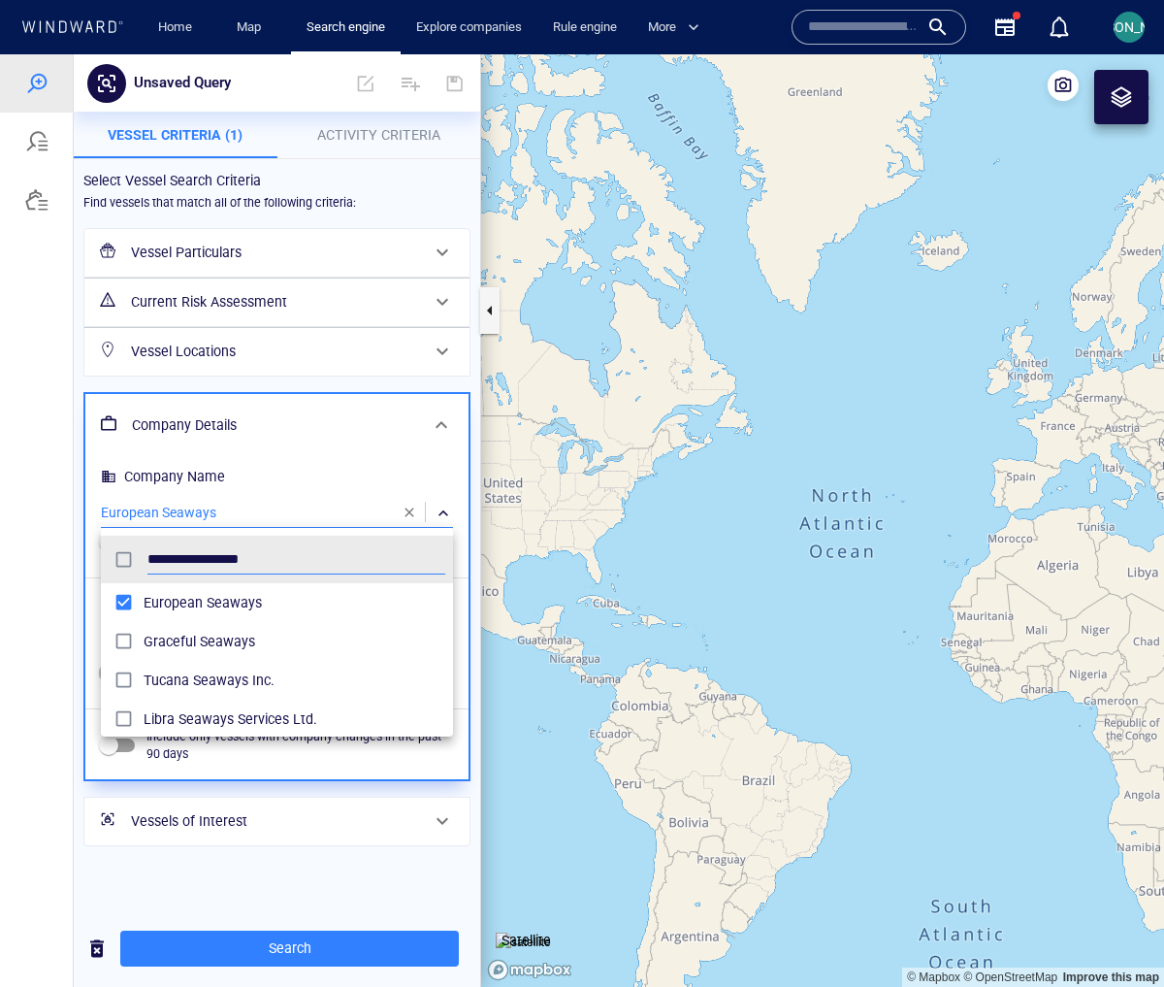
click at [280, 946] on div at bounding box center [582, 520] width 1164 height 933
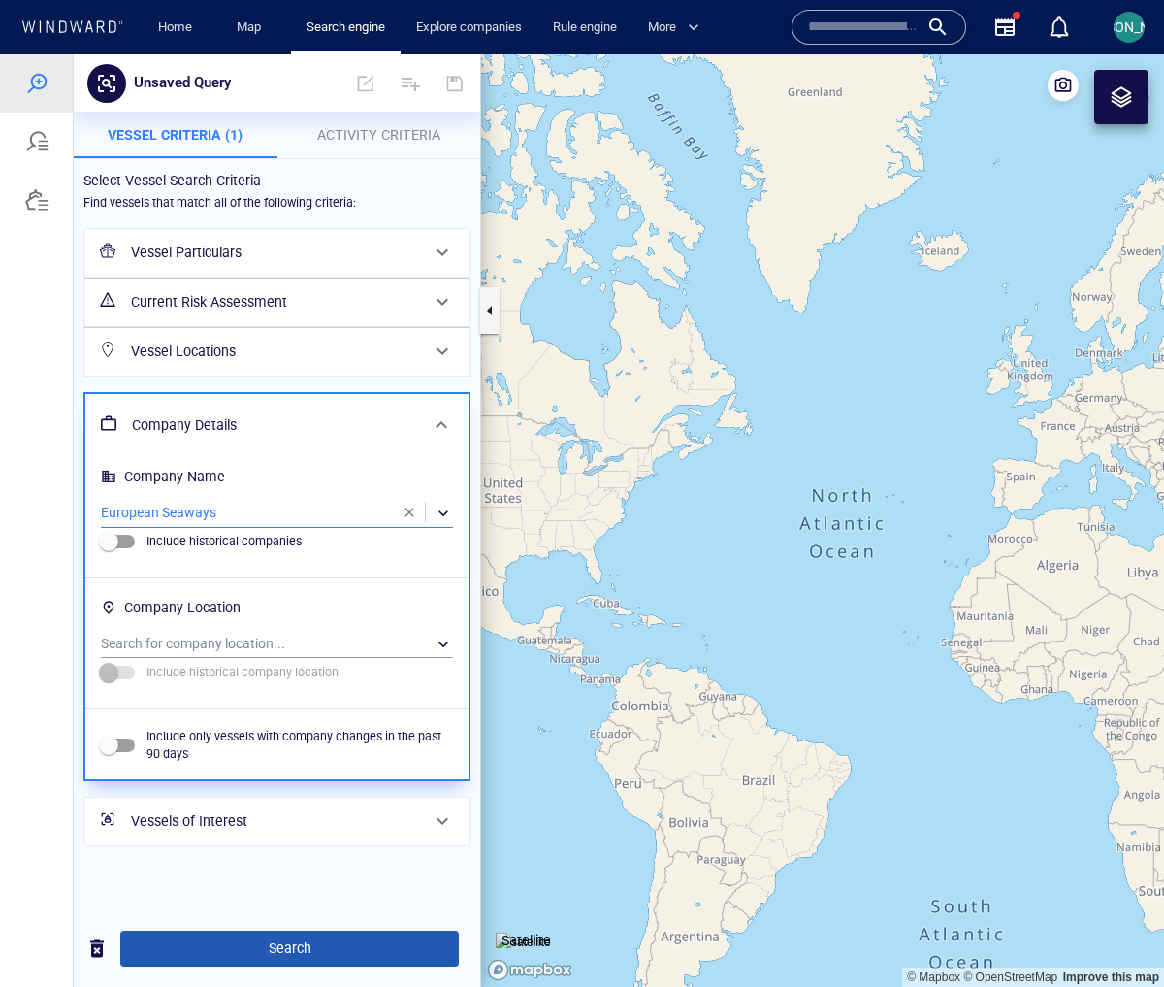
click at [272, 952] on span "Search" at bounding box center [290, 948] width 308 height 24
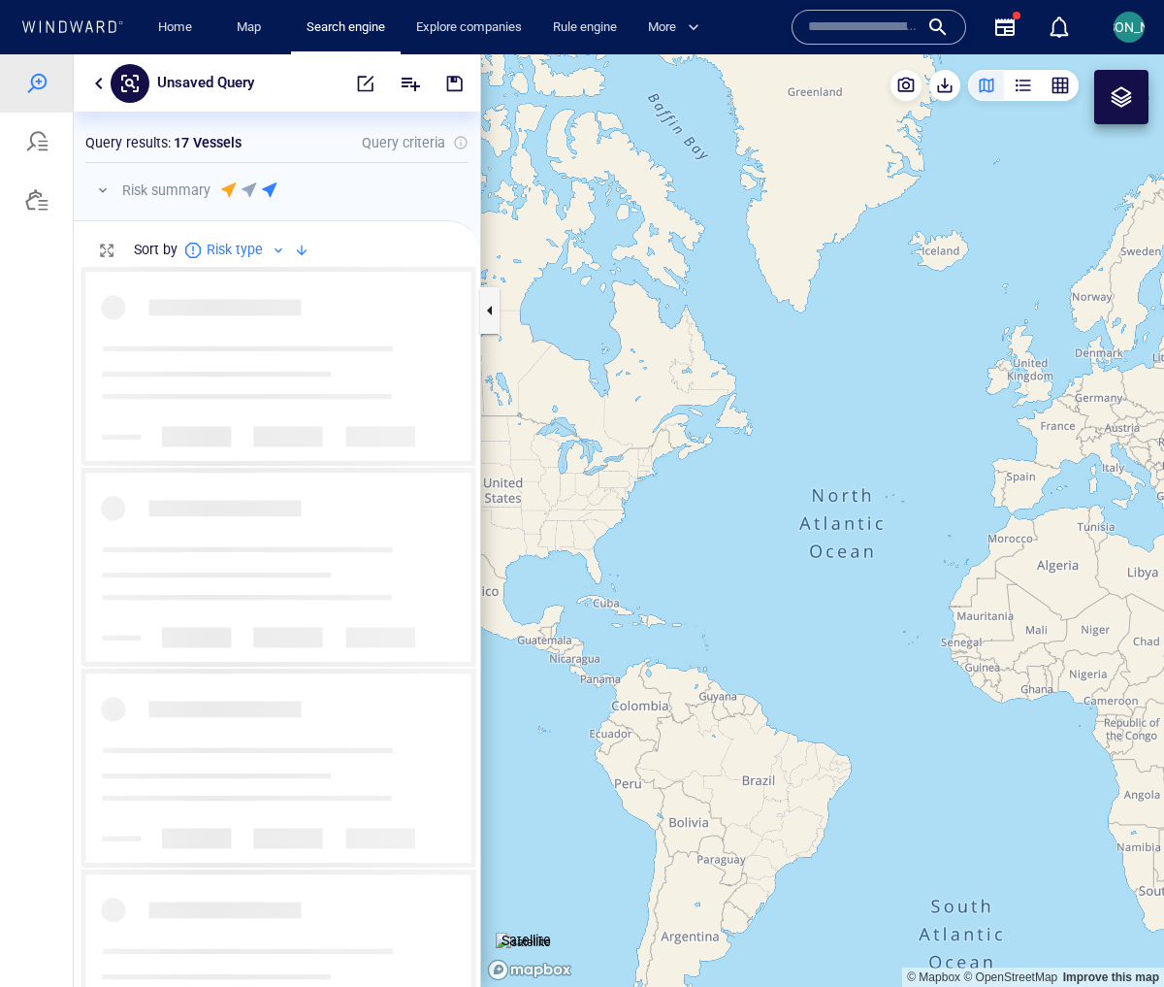
scroll to position [706, 392]
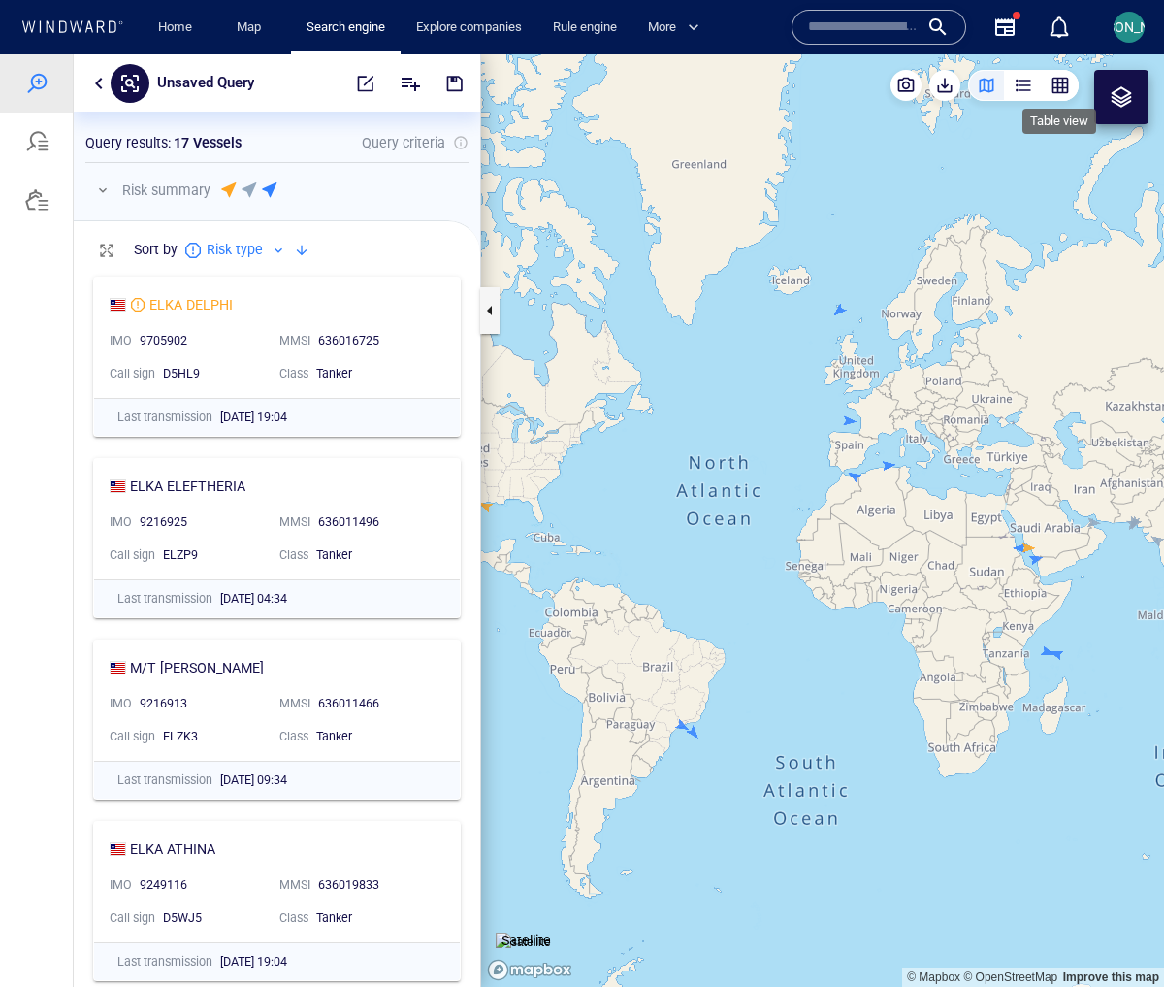
click at [1065, 83] on div "button" at bounding box center [1060, 85] width 19 height 19
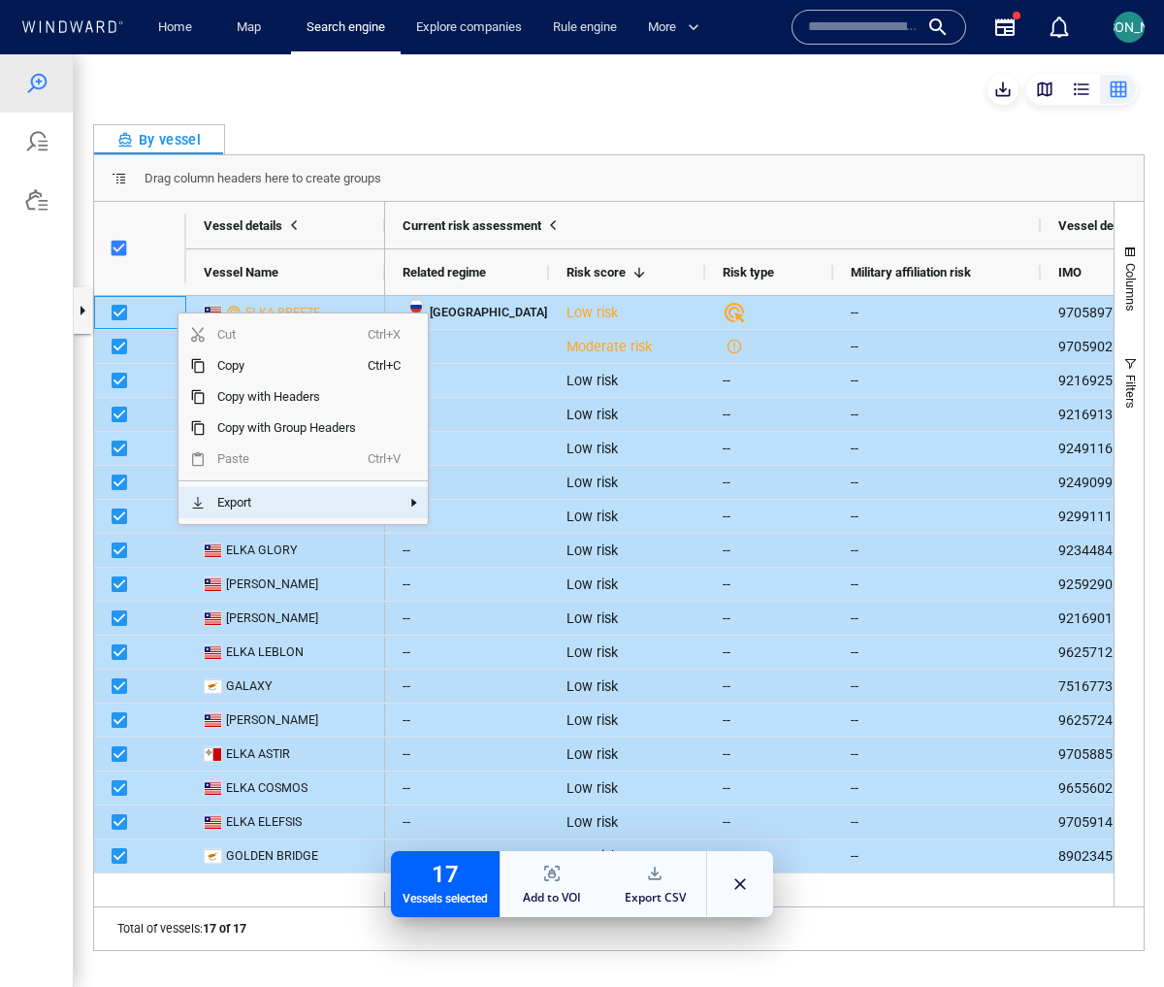
click at [285, 497] on span "Export" at bounding box center [287, 502] width 162 height 31
click at [532, 546] on span "Excel Export" at bounding box center [518, 540] width 93 height 31
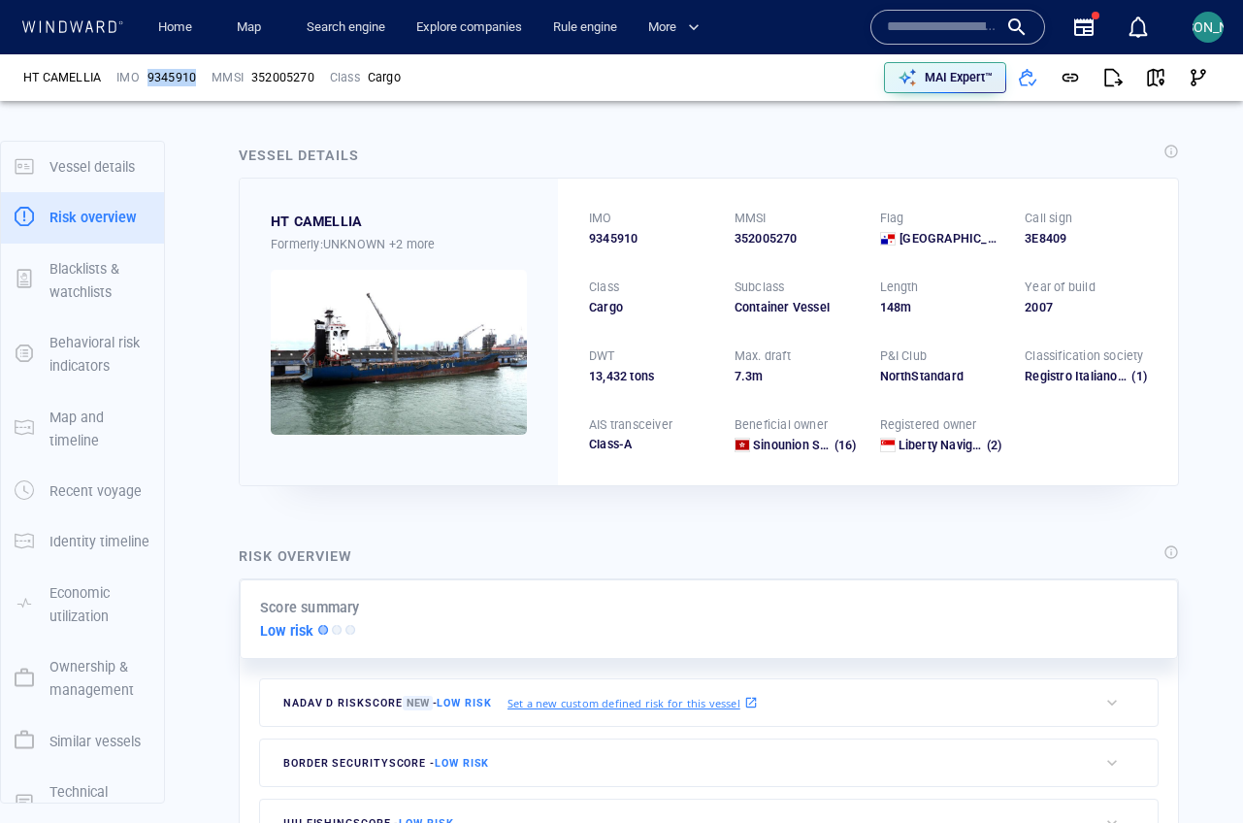
scroll to position [50, 0]
